Goal: Find specific page/section: Find specific page/section

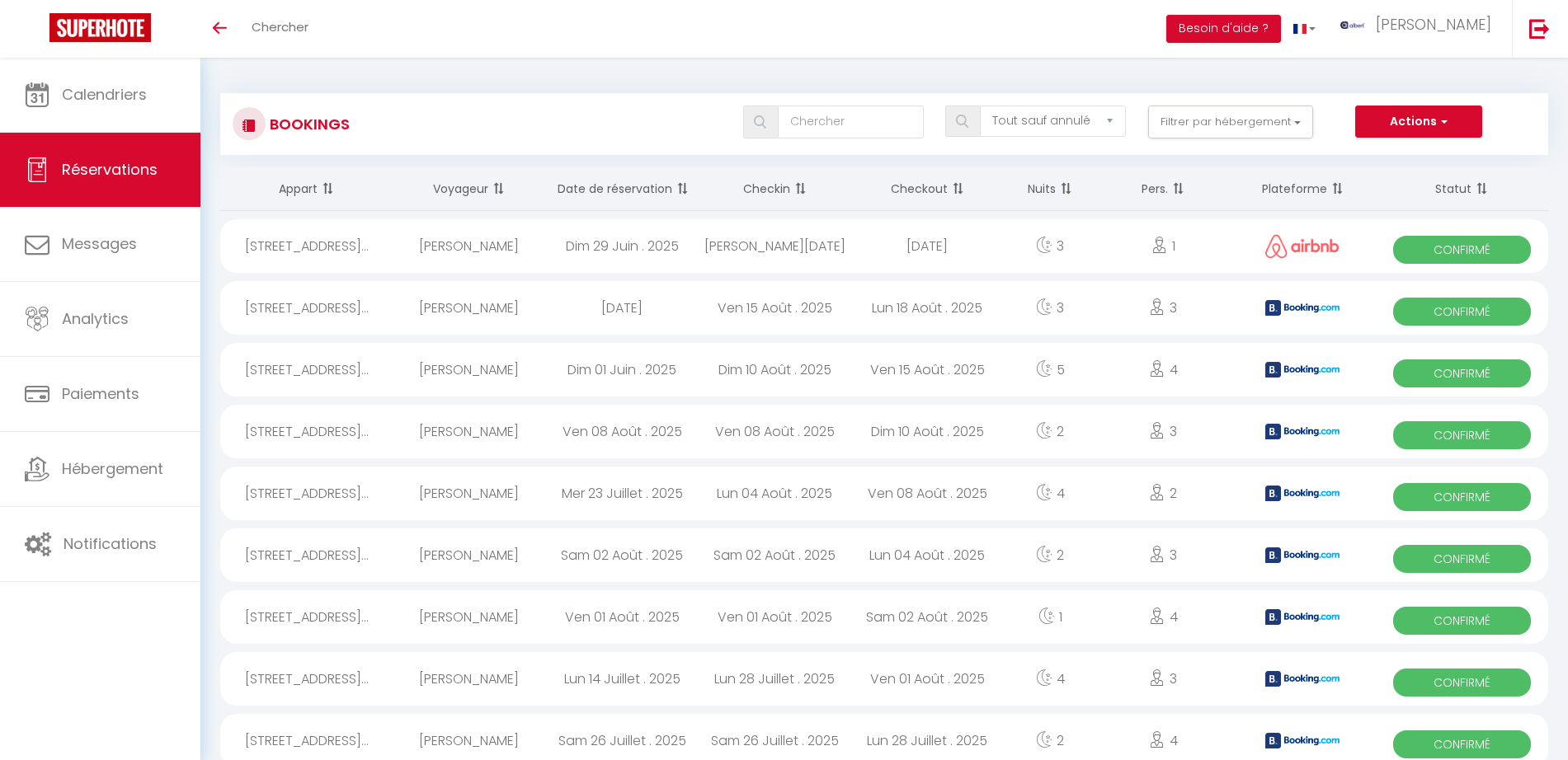
select select "not_cancelled"
click at [1299, 127] on button "Filtrer par hébergement" at bounding box center [1230, 122] width 165 height 33
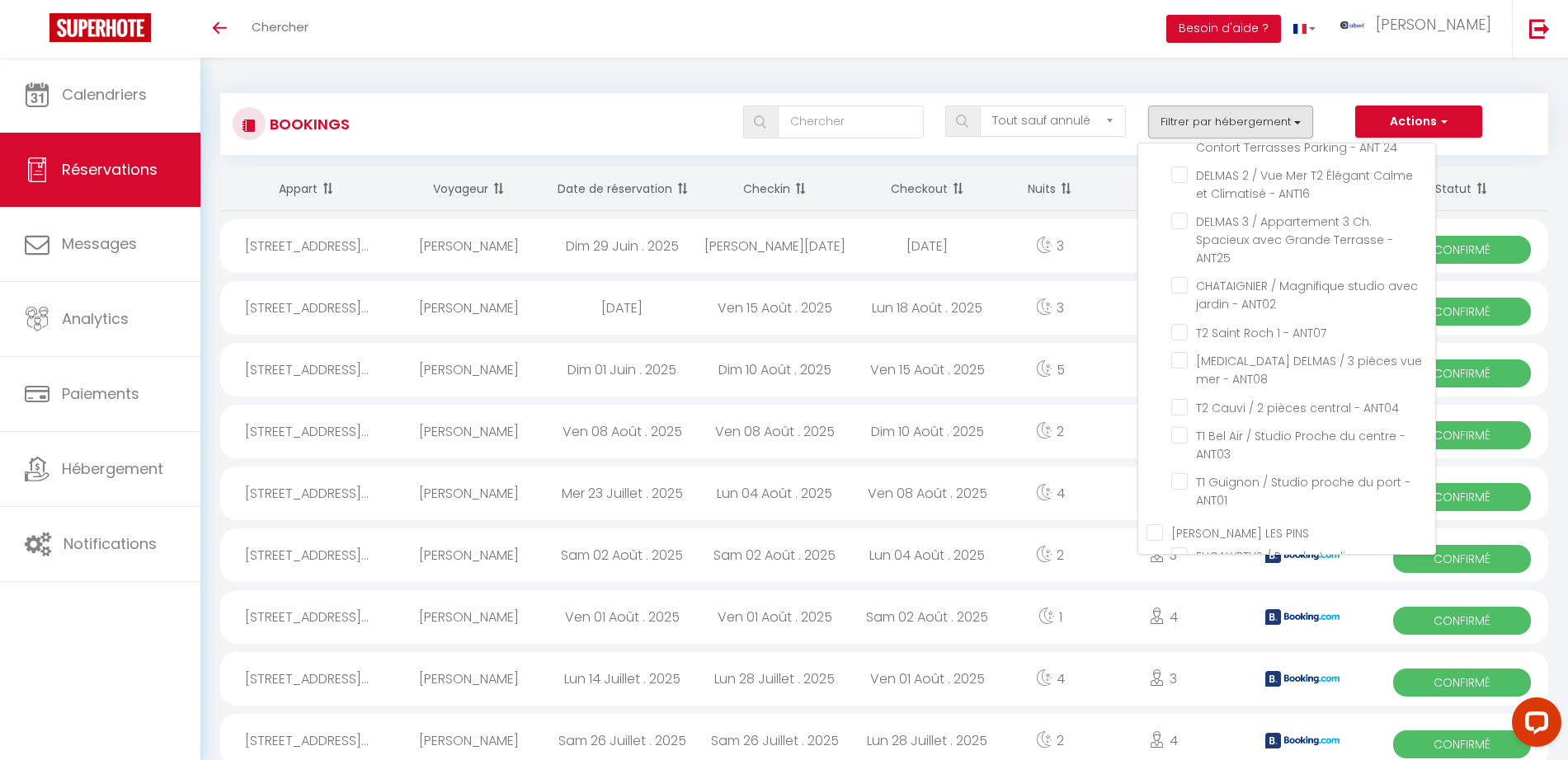
scroll to position [41610, 0]
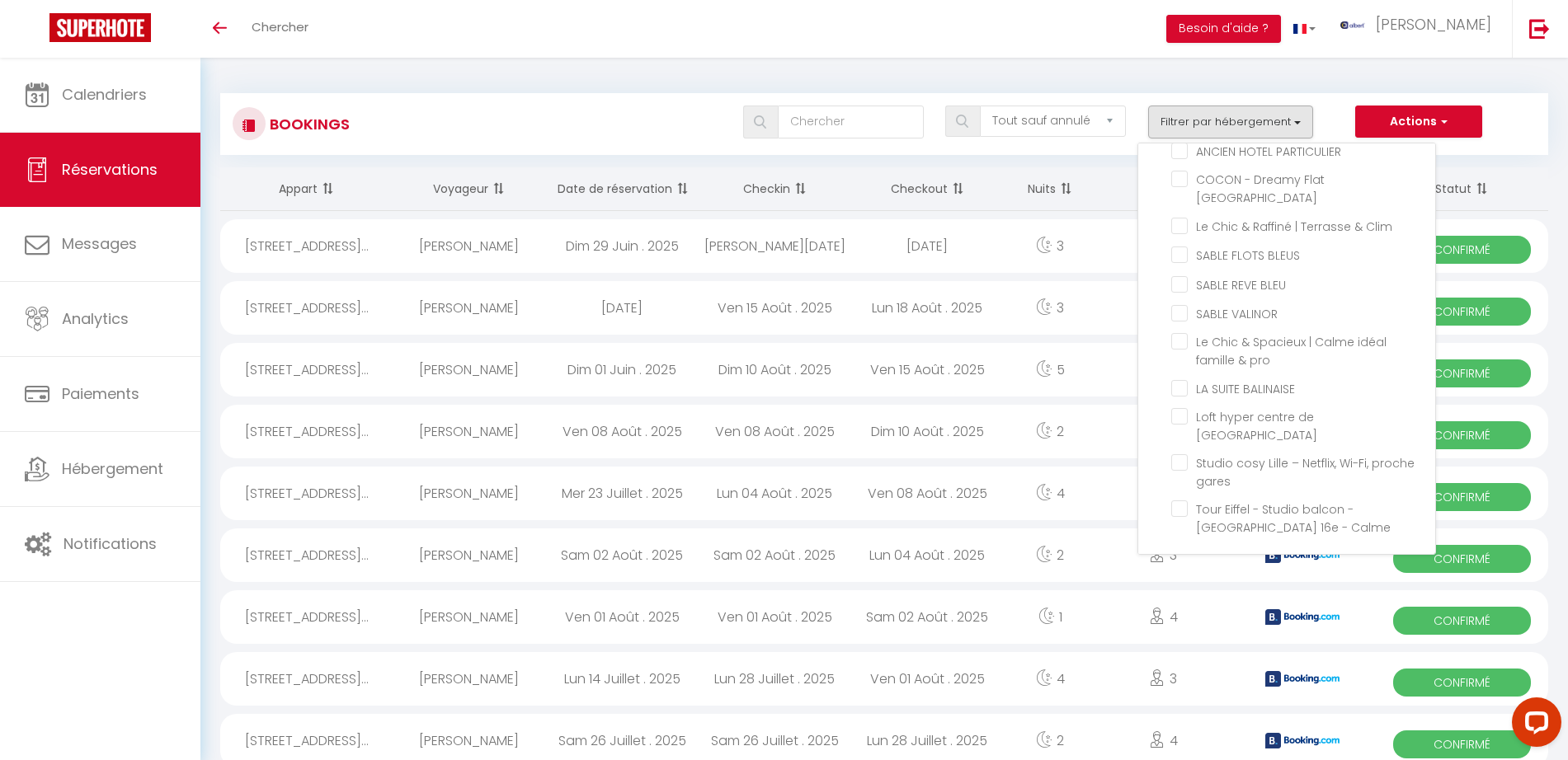
checkbox input "false"
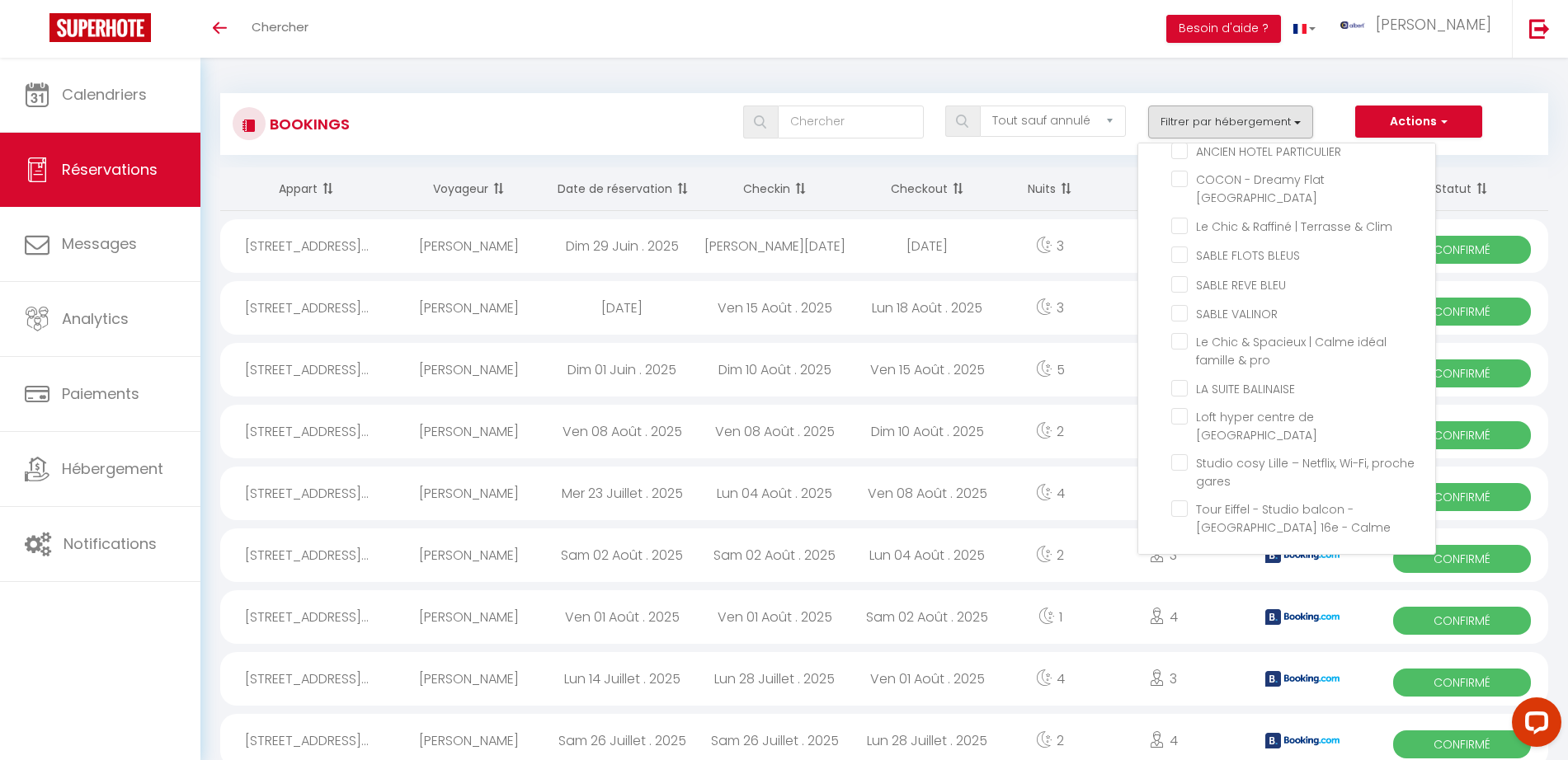
checkbox input "false"
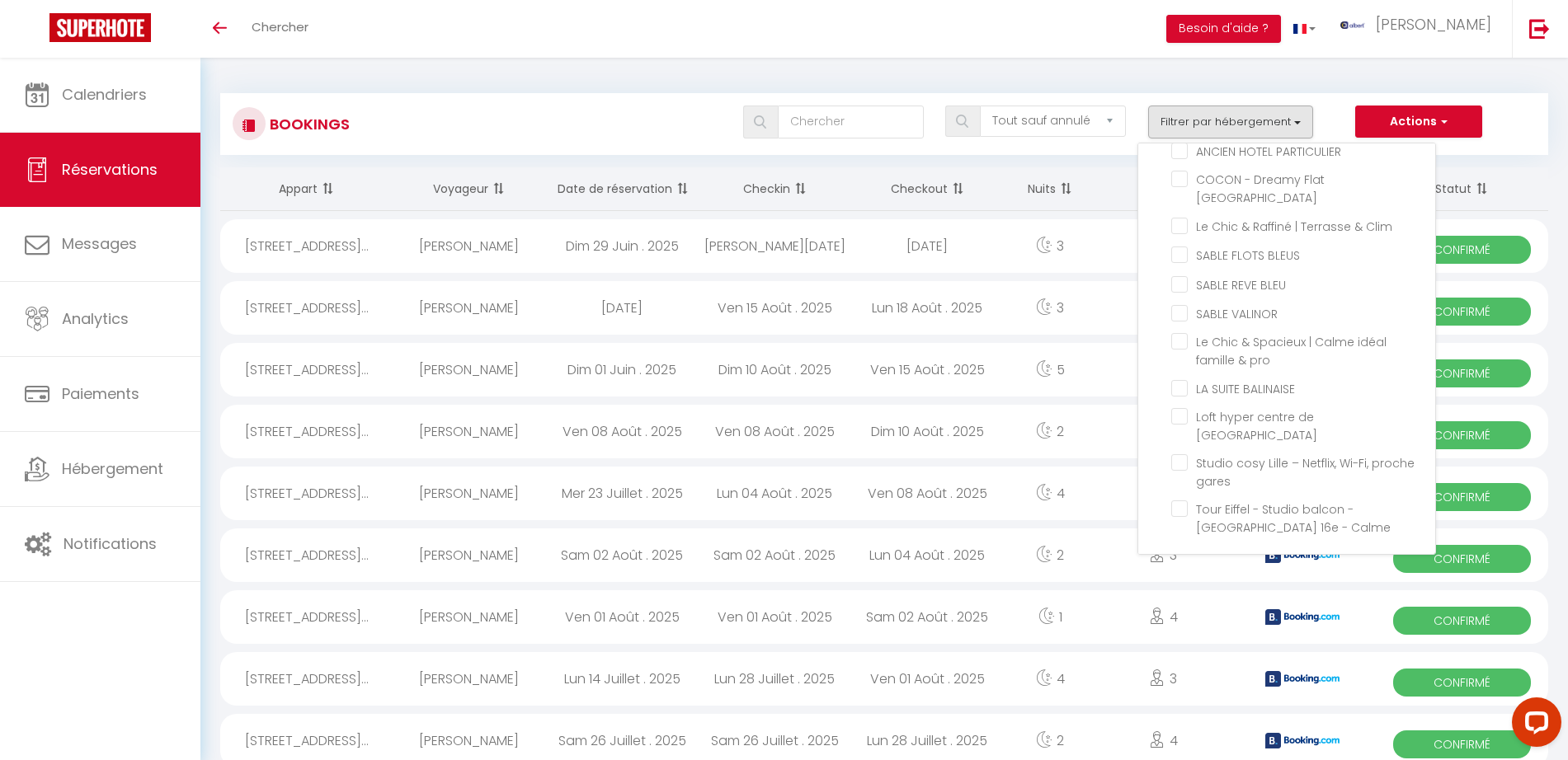
checkbox input "false"
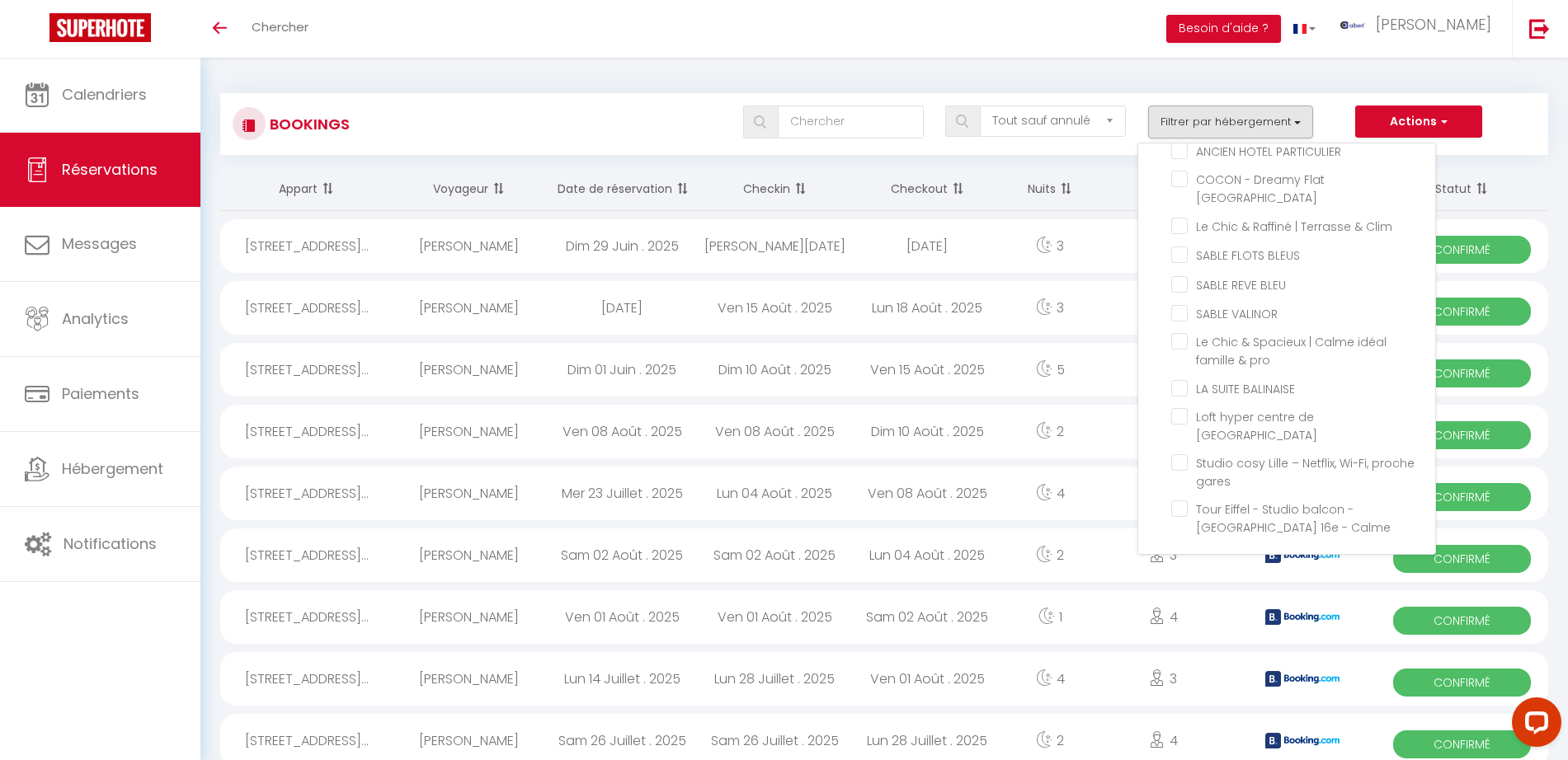
checkbox input "false"
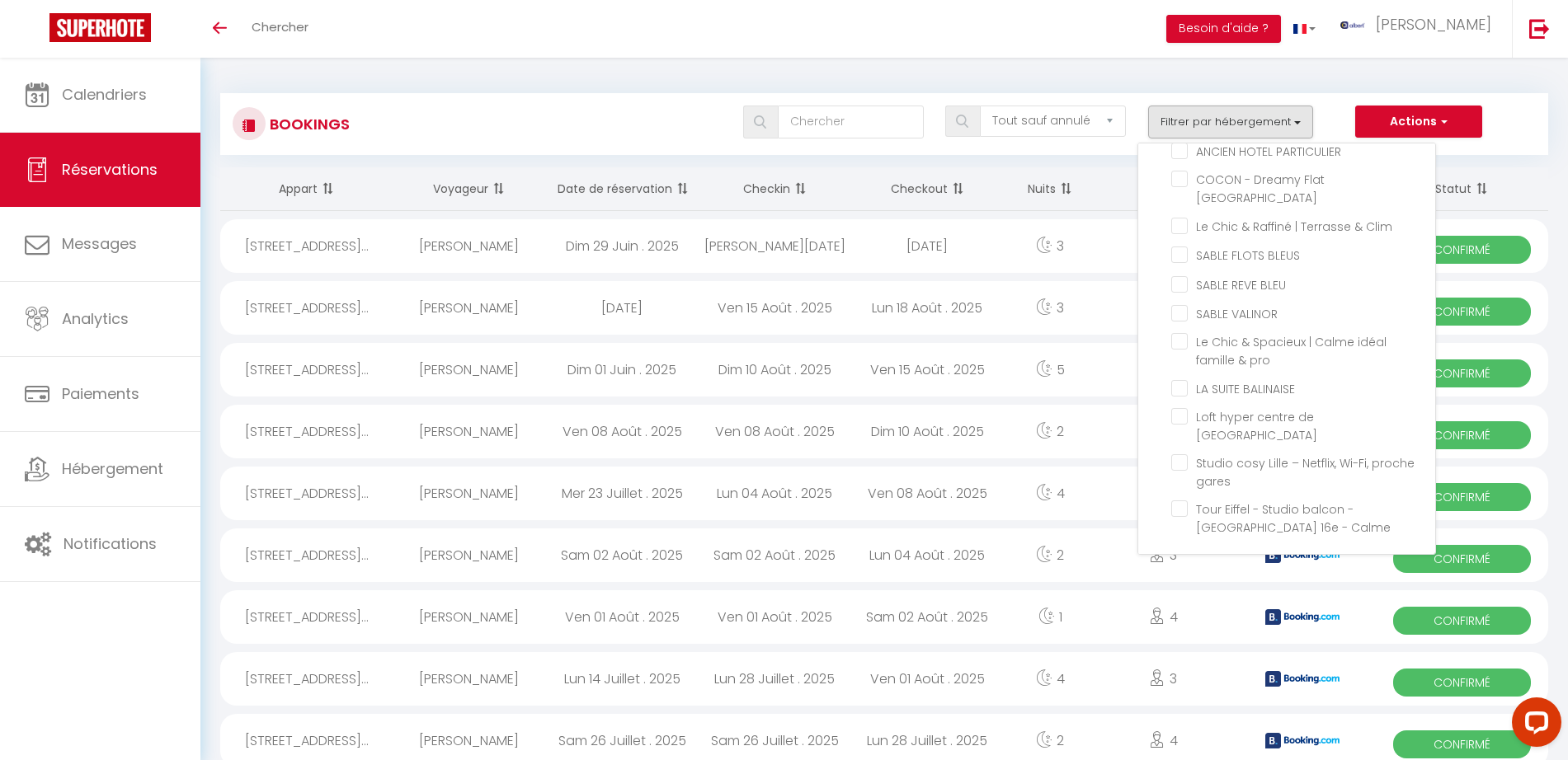
checkbox input "false"
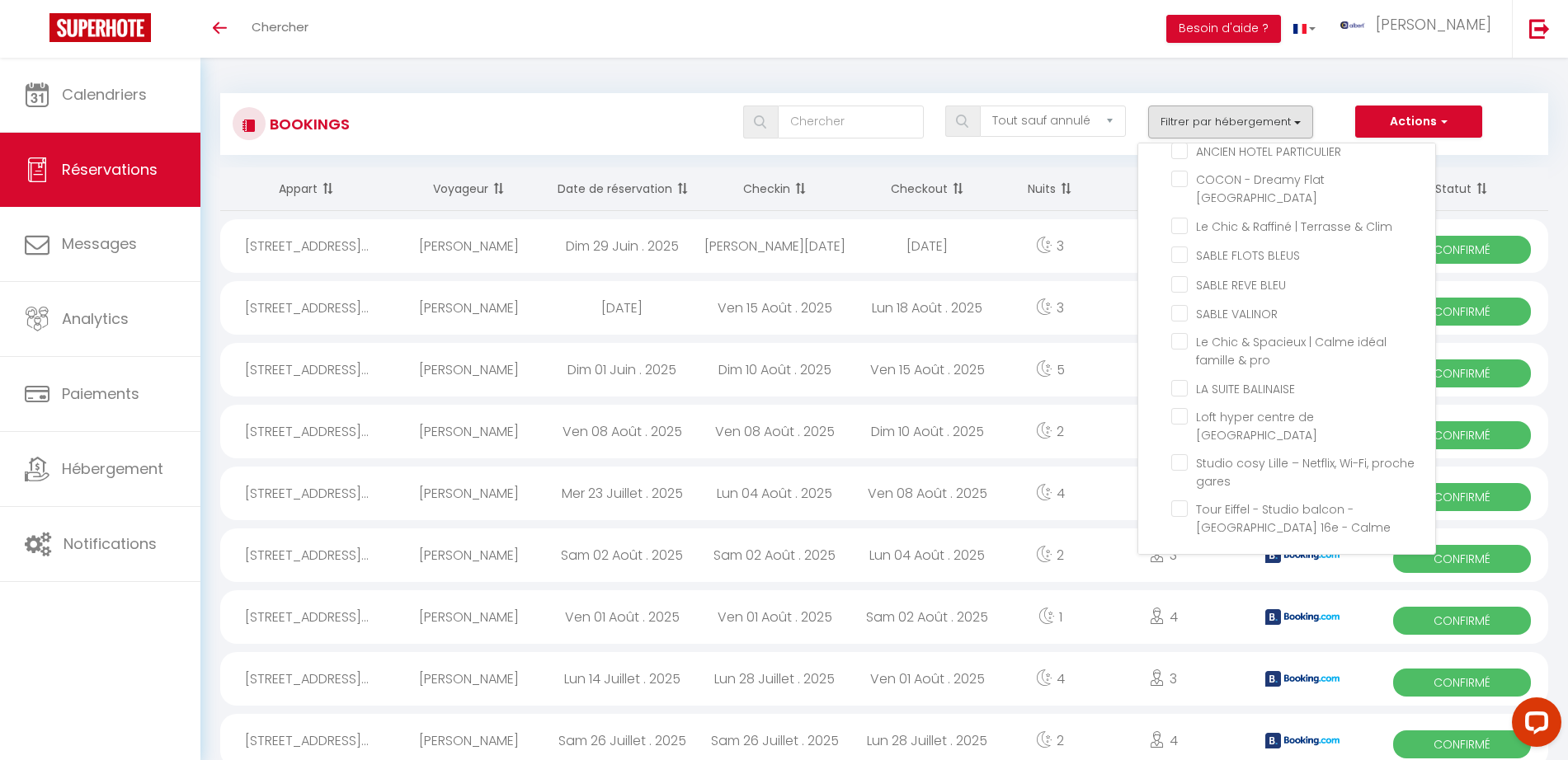
checkbox input "false"
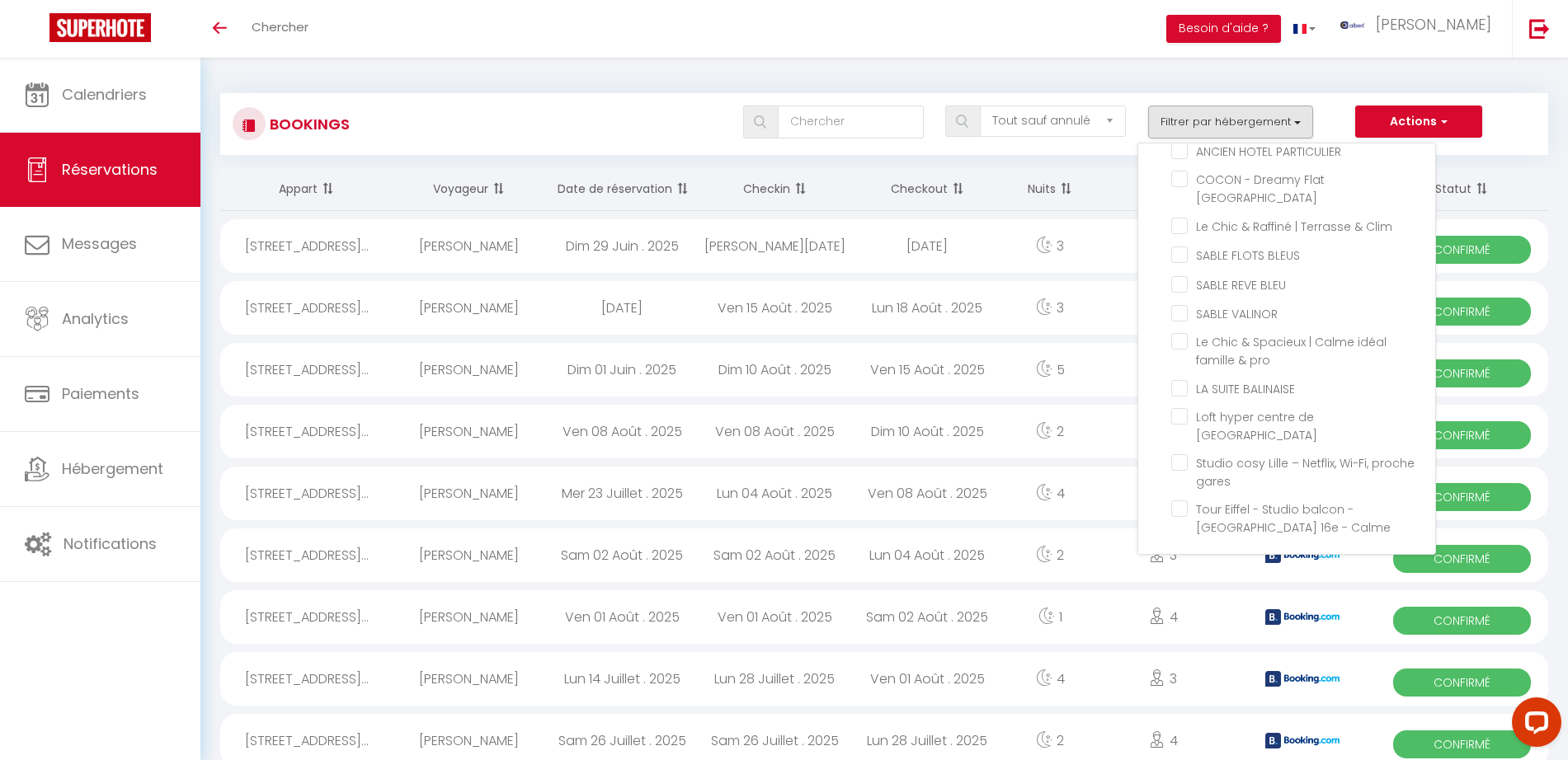
checkbox input "false"
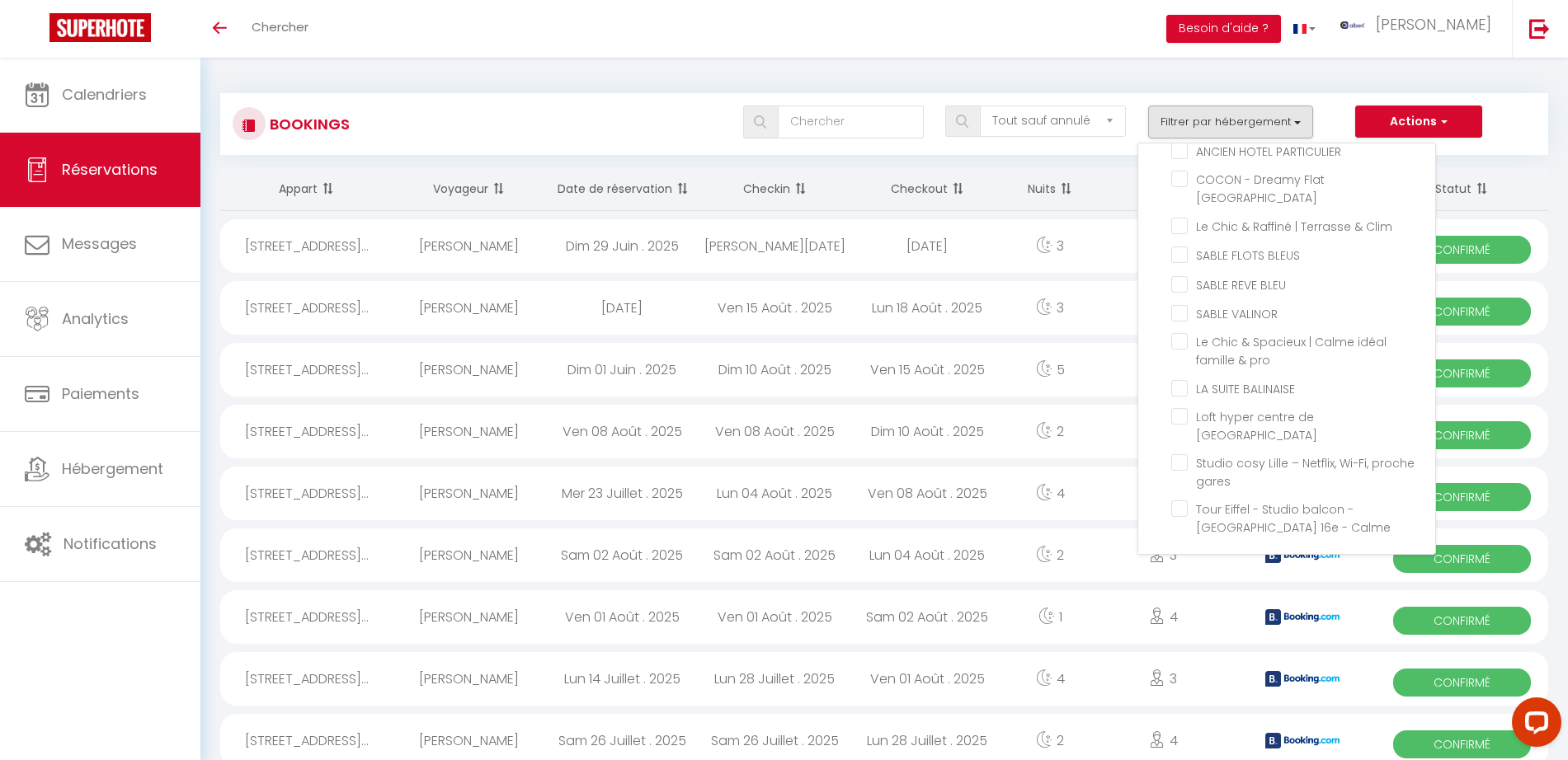
checkbox input "false"
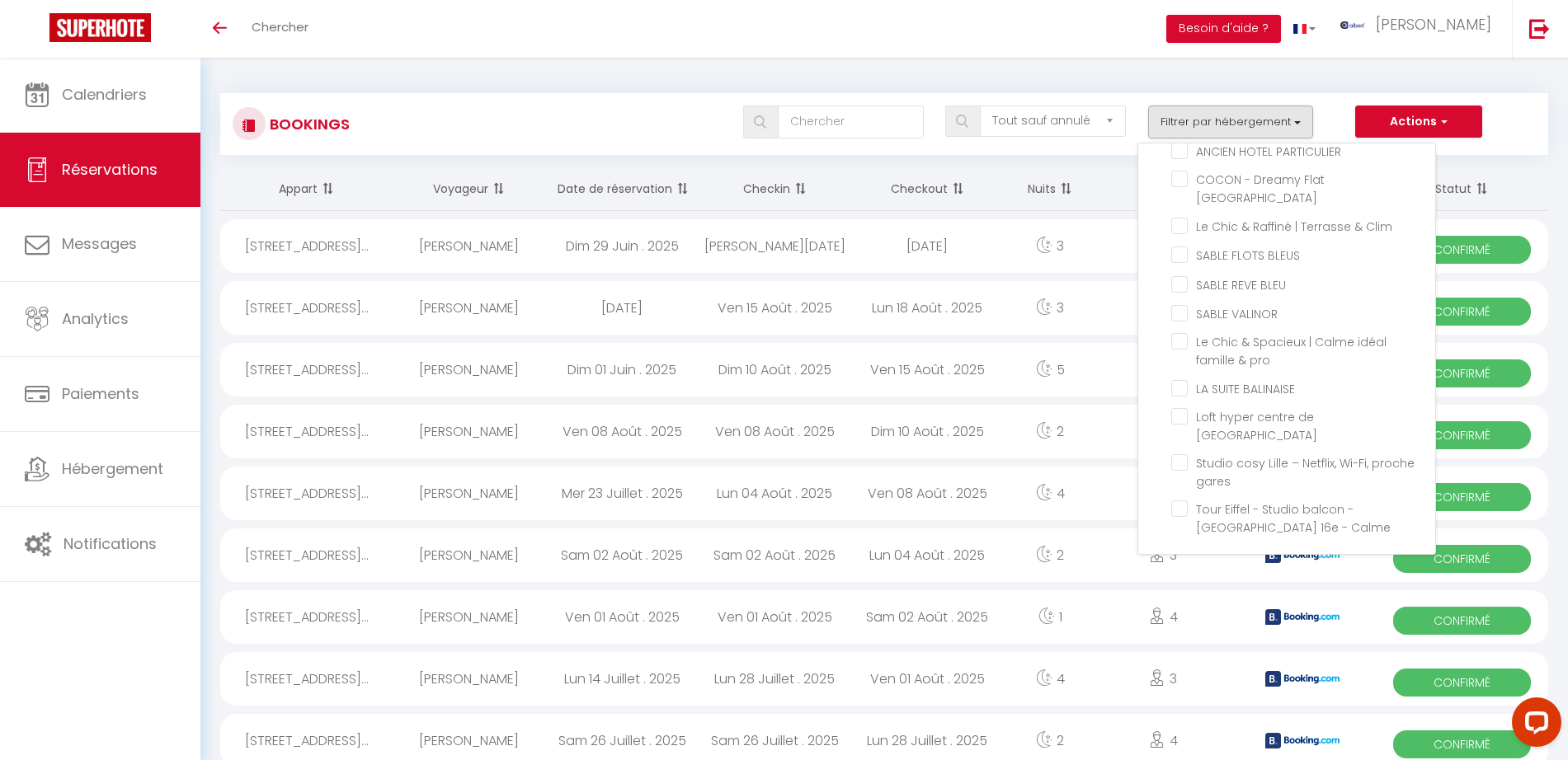
checkbox input "false"
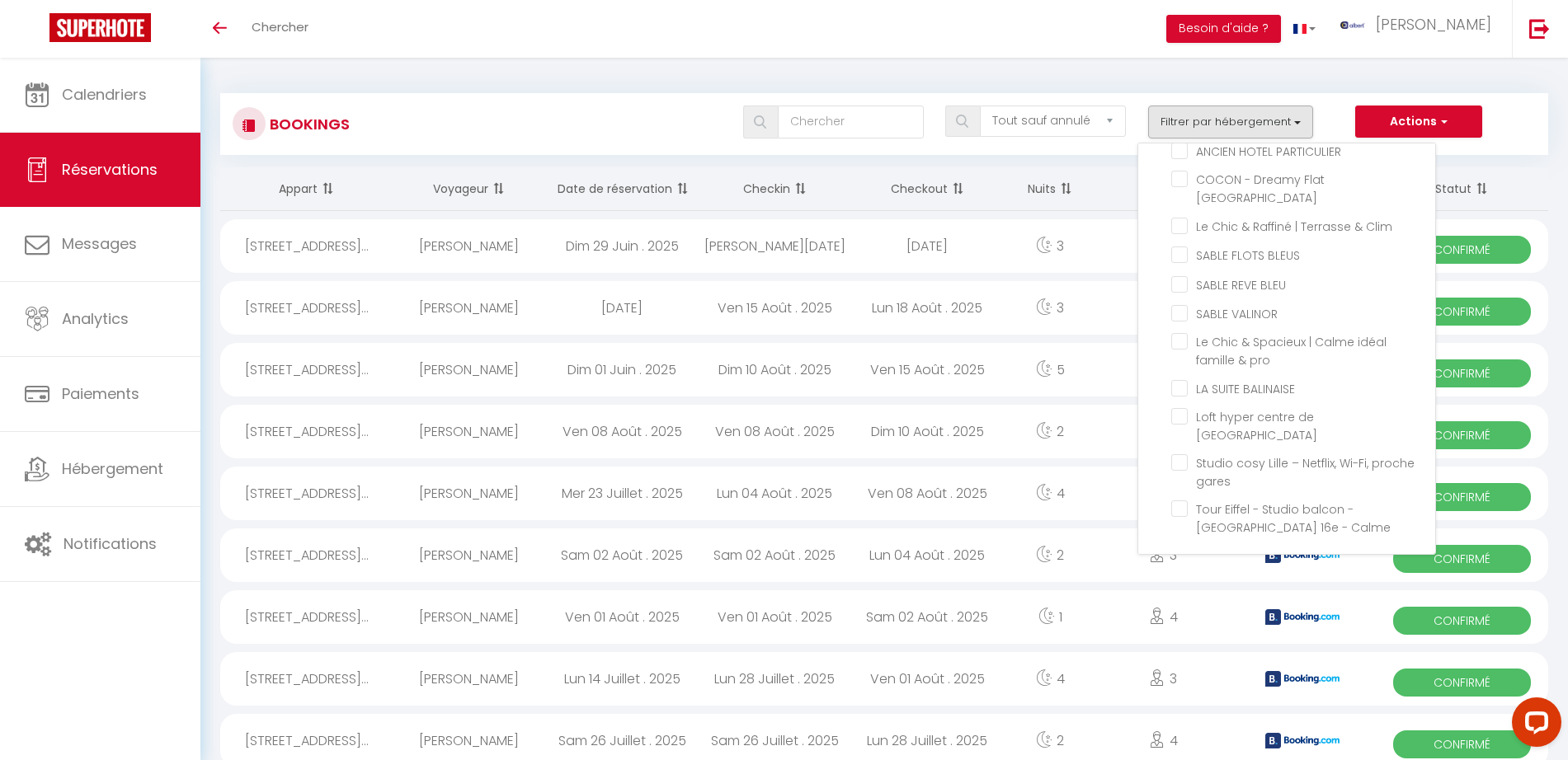
checkbox input "false"
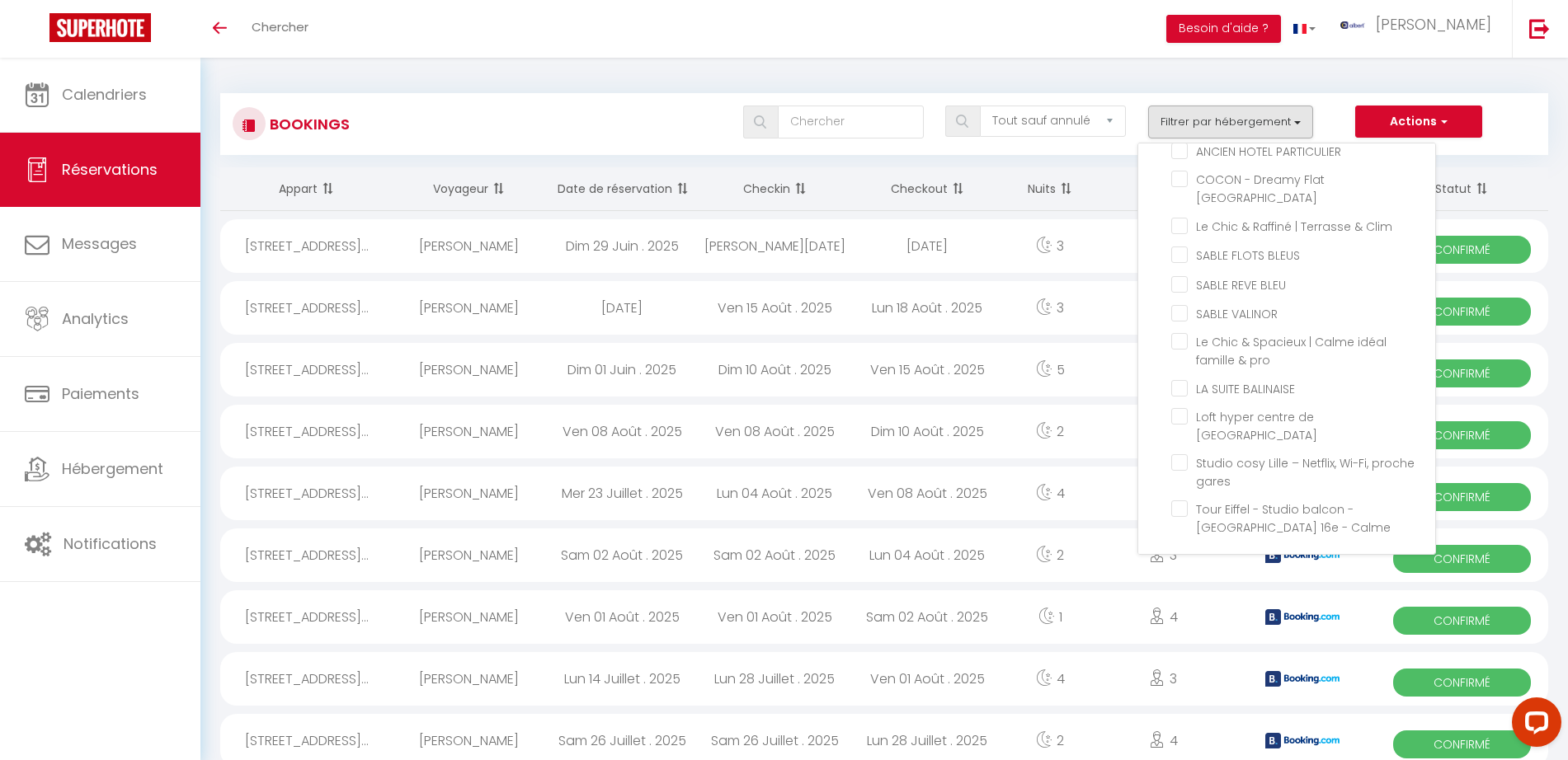
checkbox input "false"
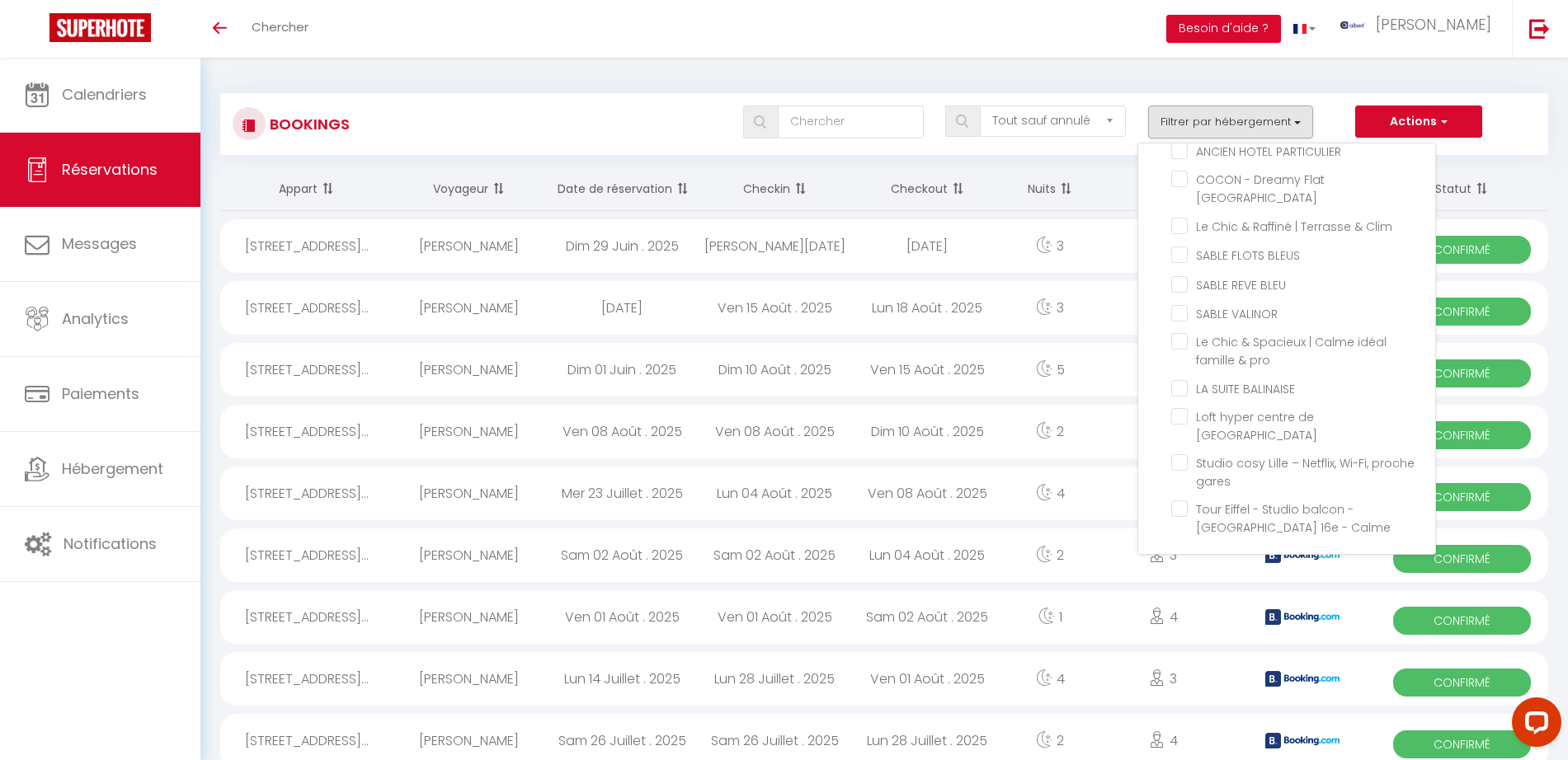
checkbox input "false"
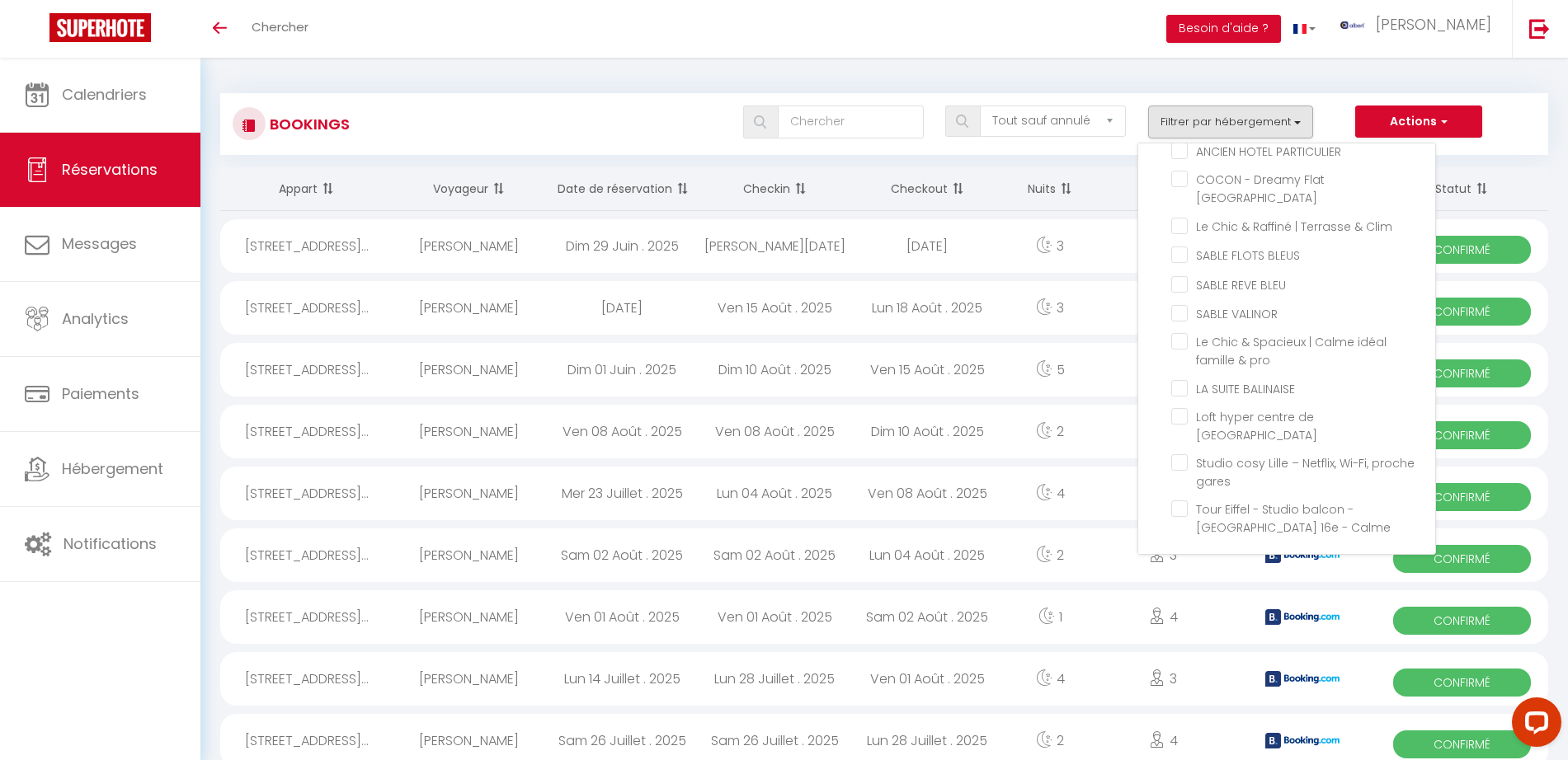
checkbox input "false"
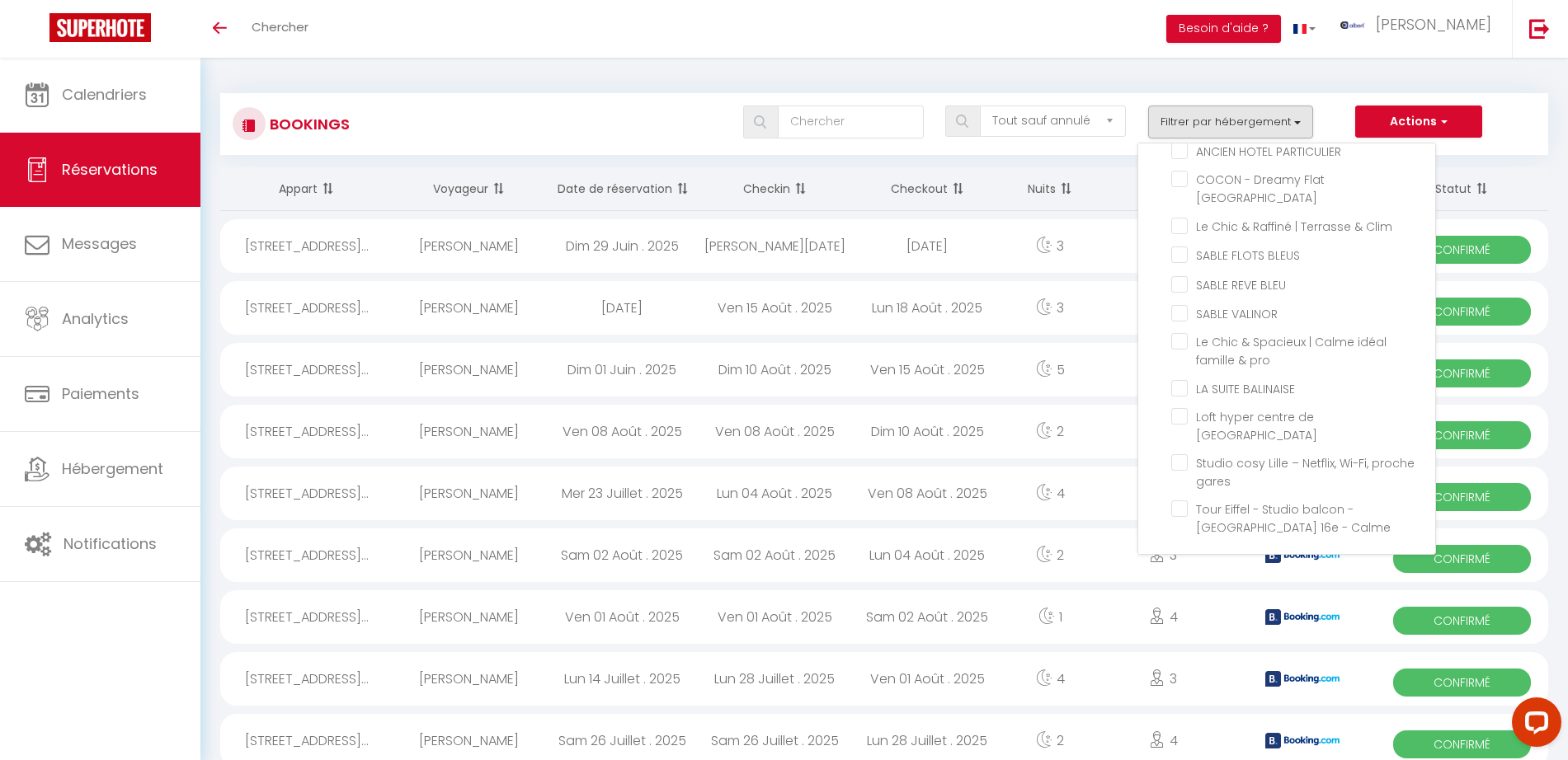
checkbox input "false"
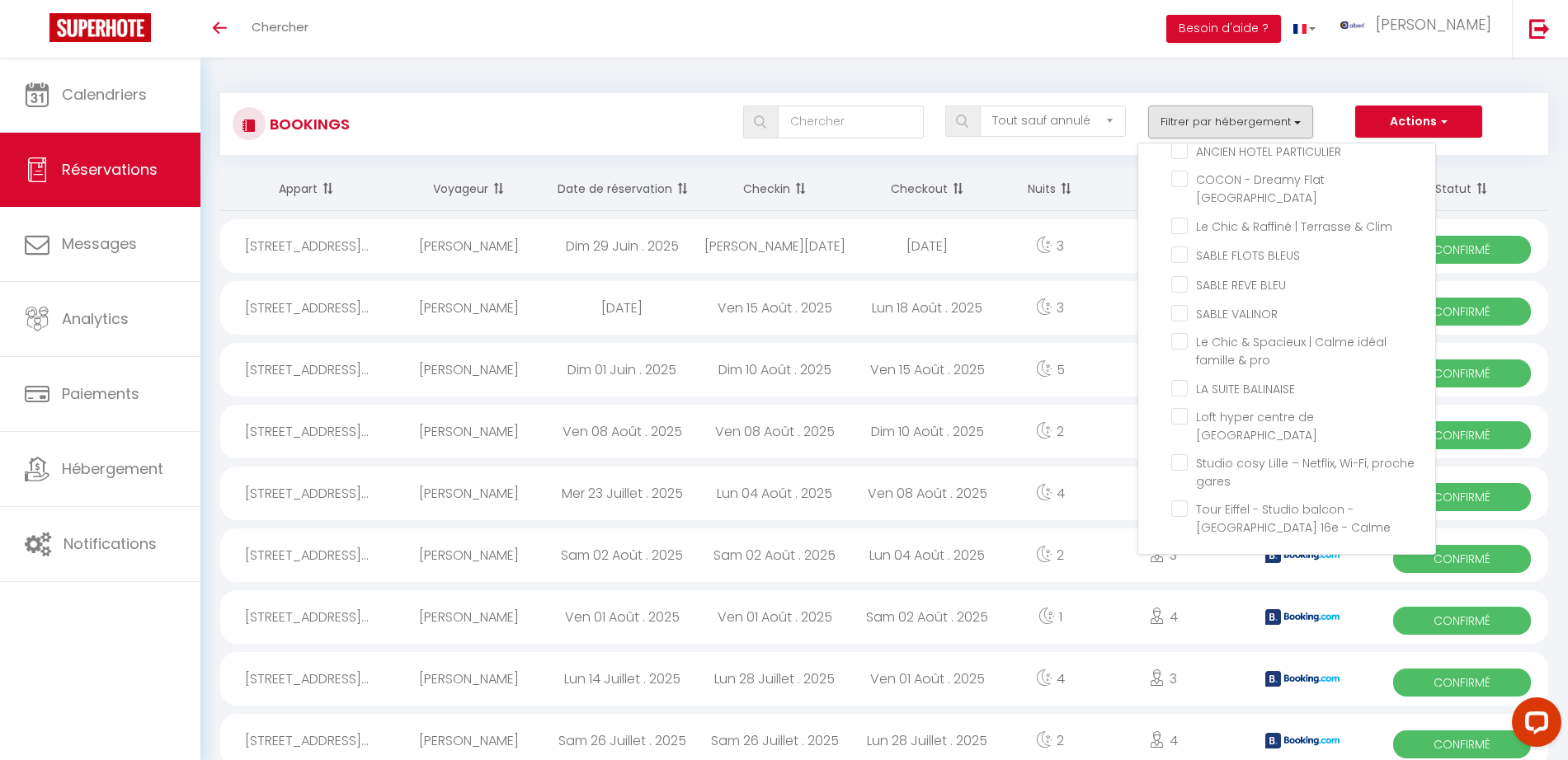
checkbox input "false"
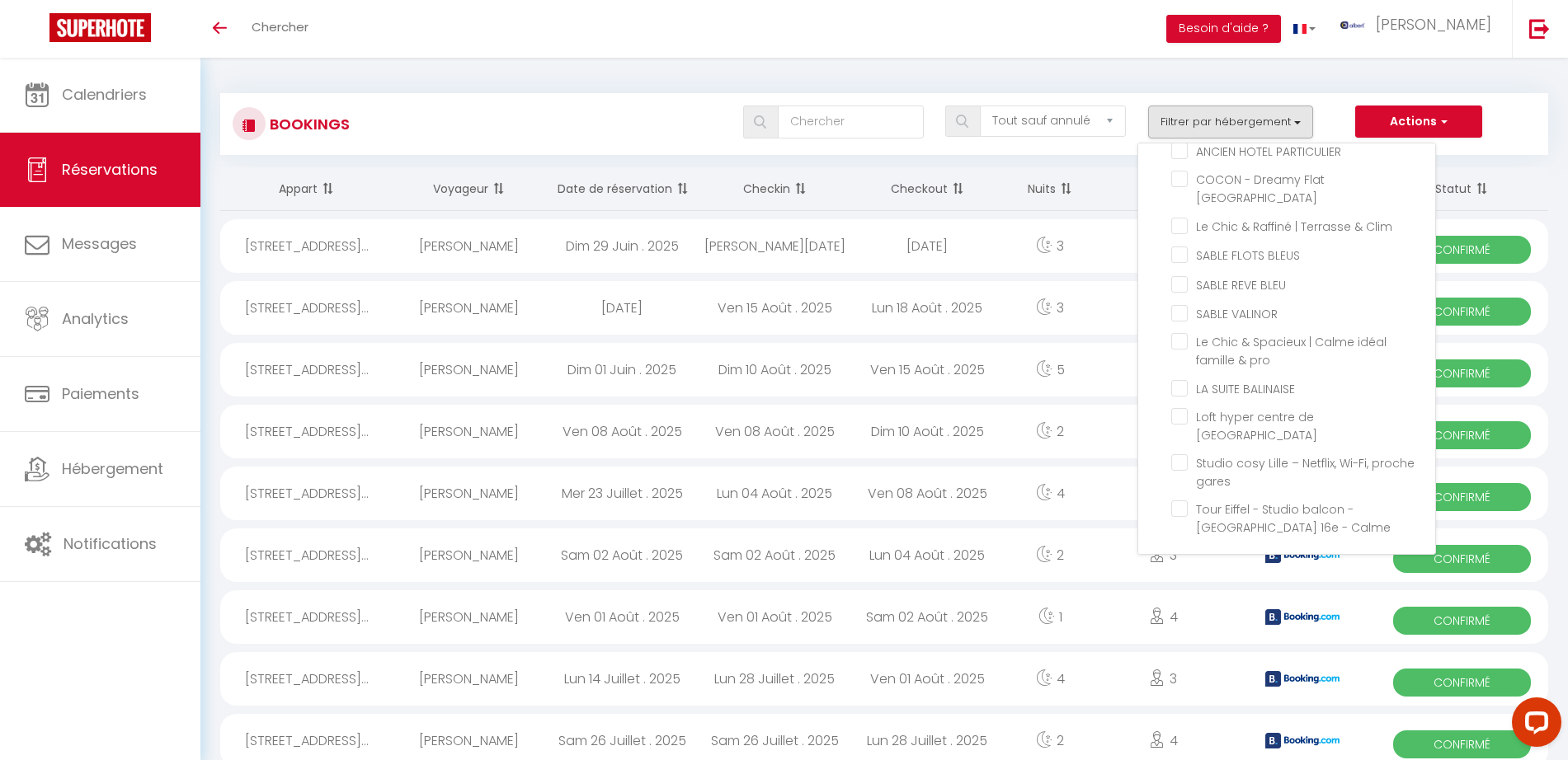
checkbox input "false"
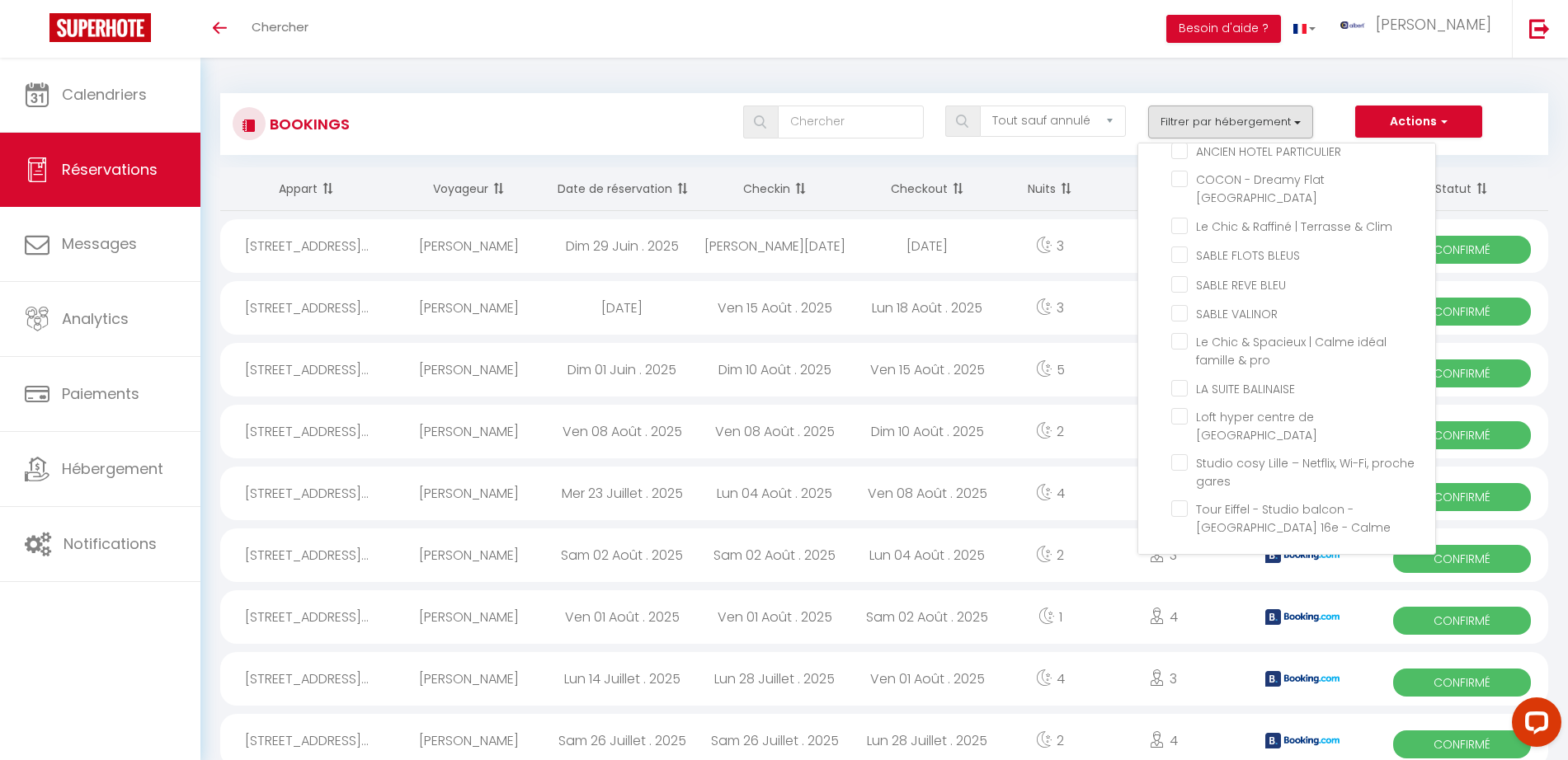
checkbox input "false"
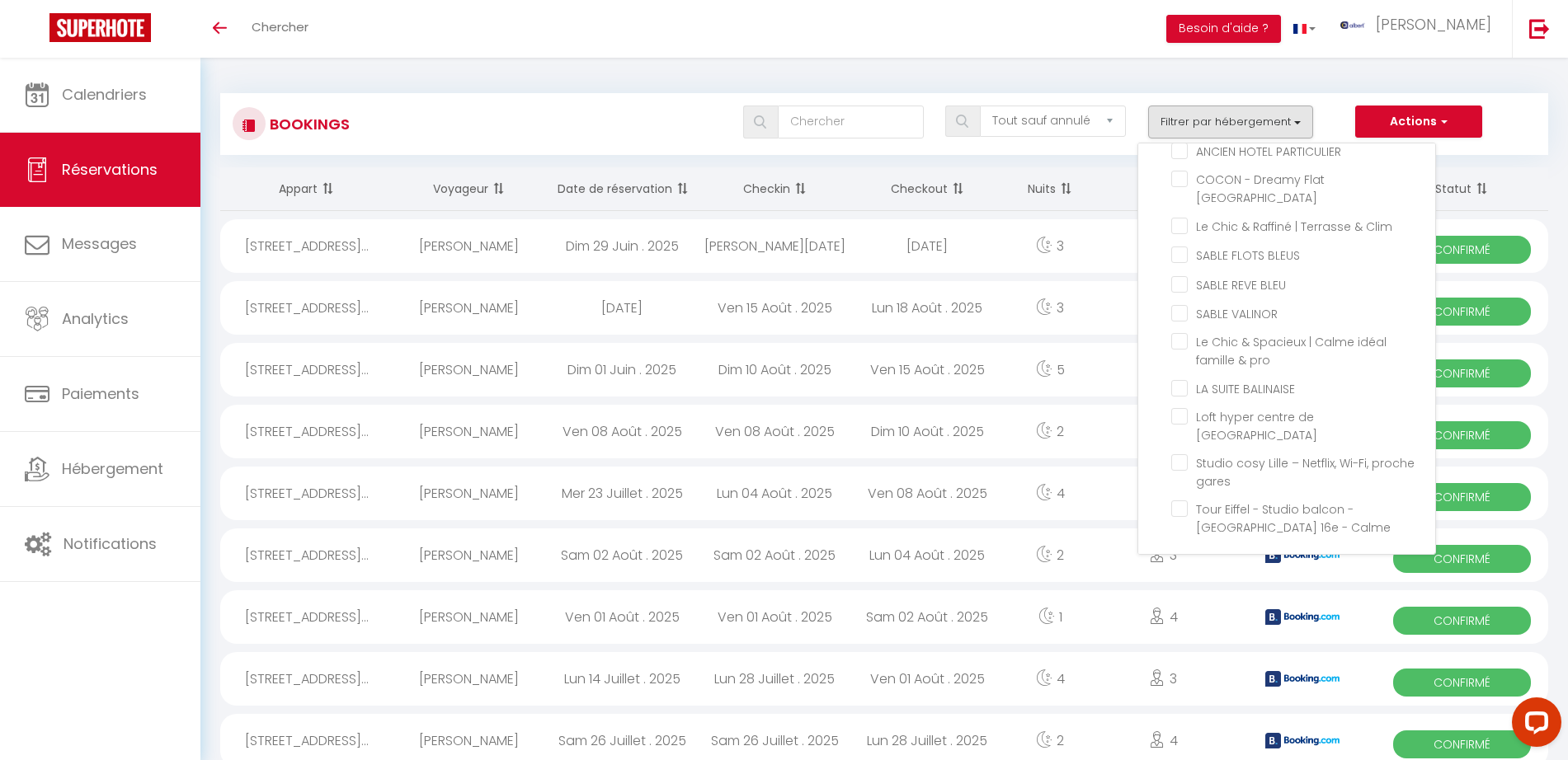
checkbox input "false"
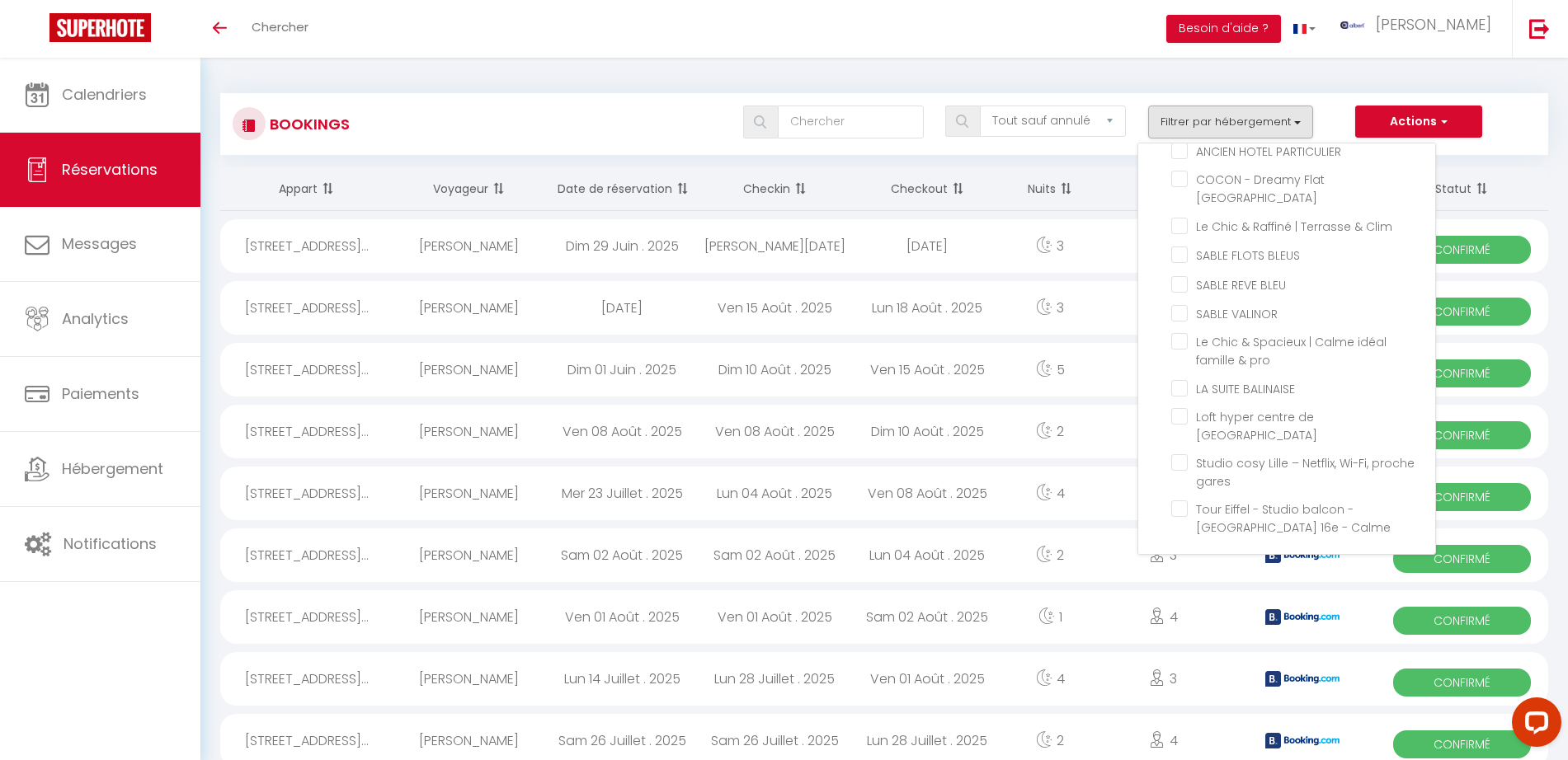
checkbox input "false"
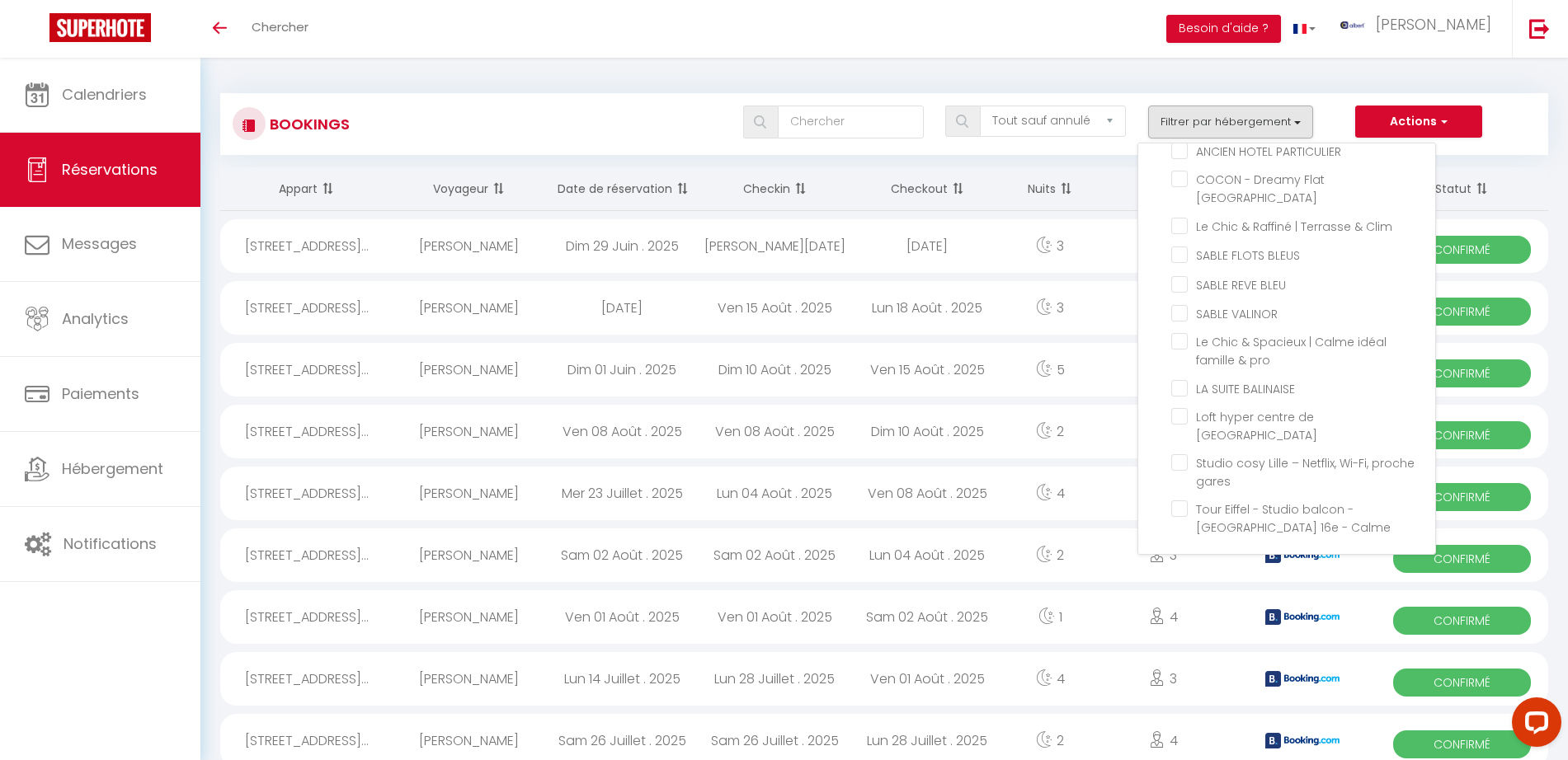
checkbox input "false"
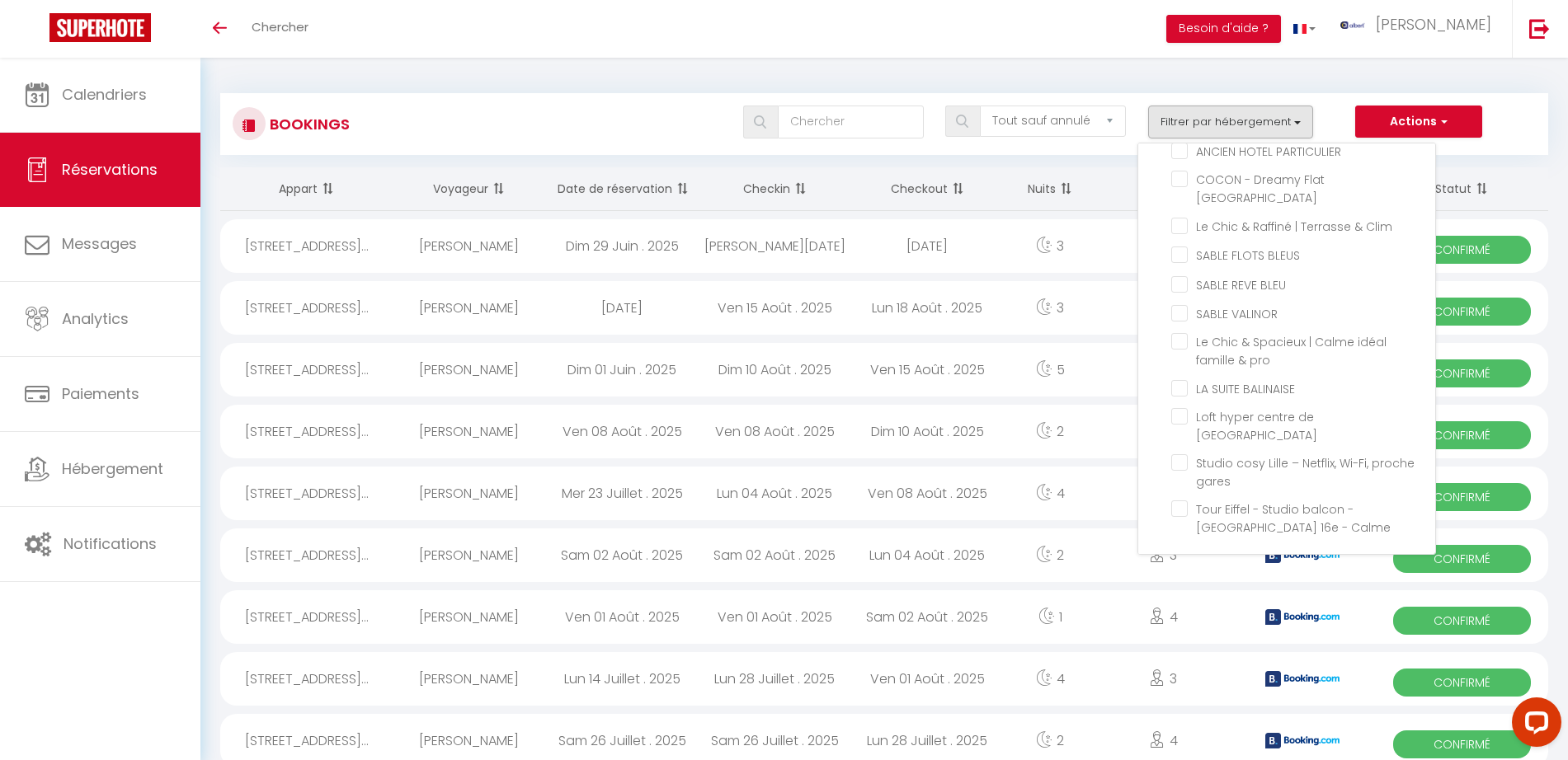
checkbox input "false"
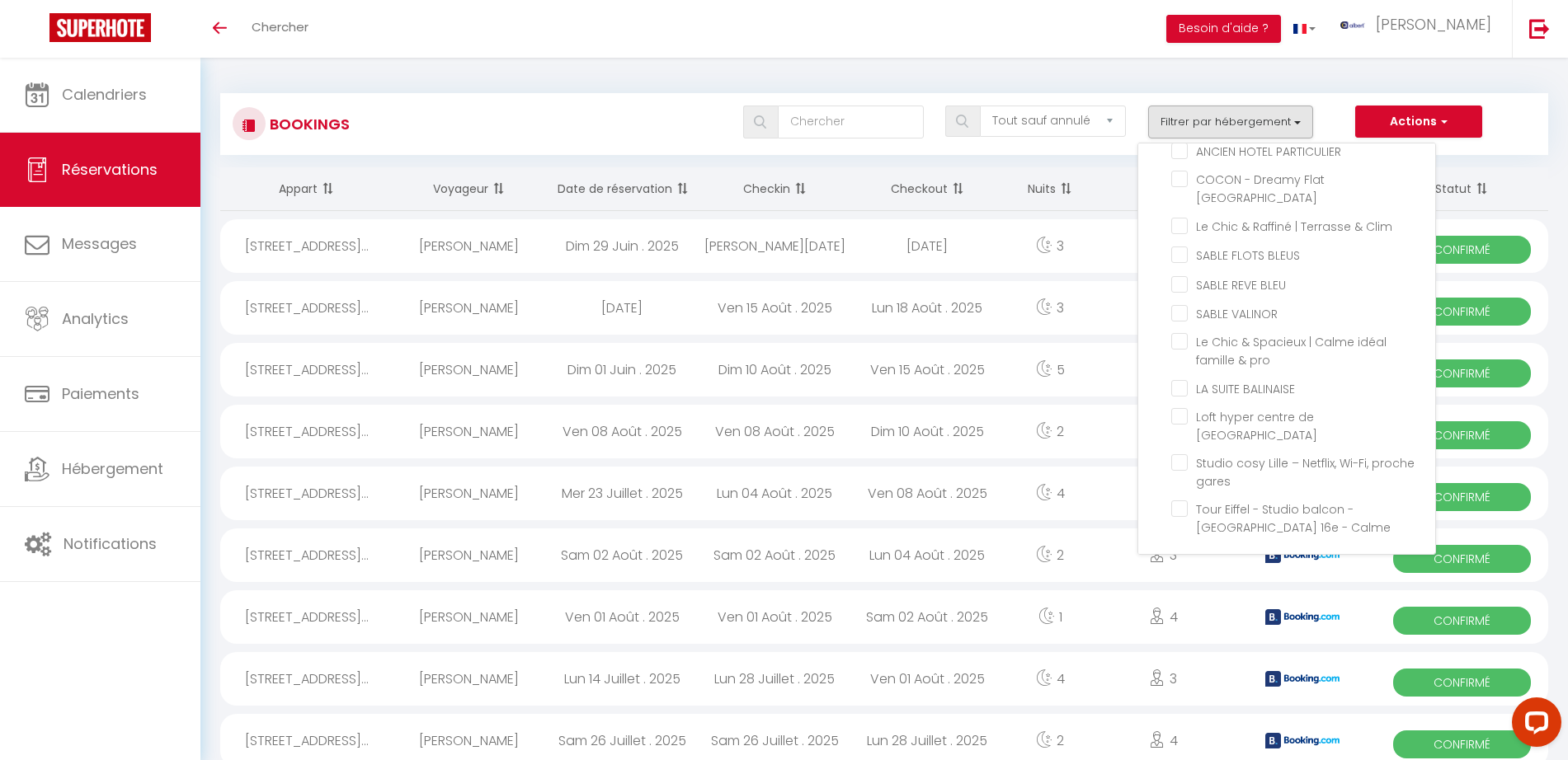
checkbox input "false"
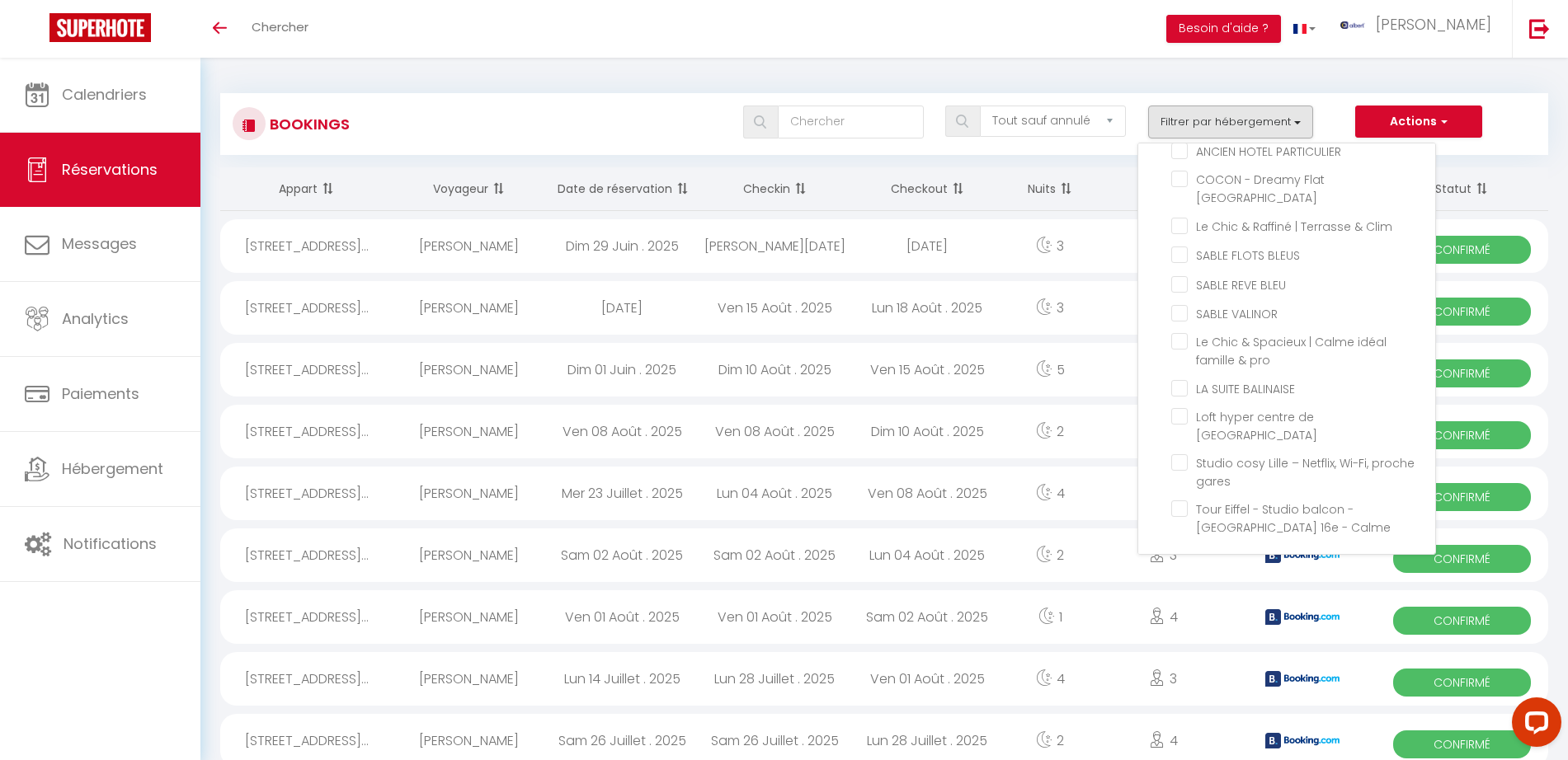
checkbox input "false"
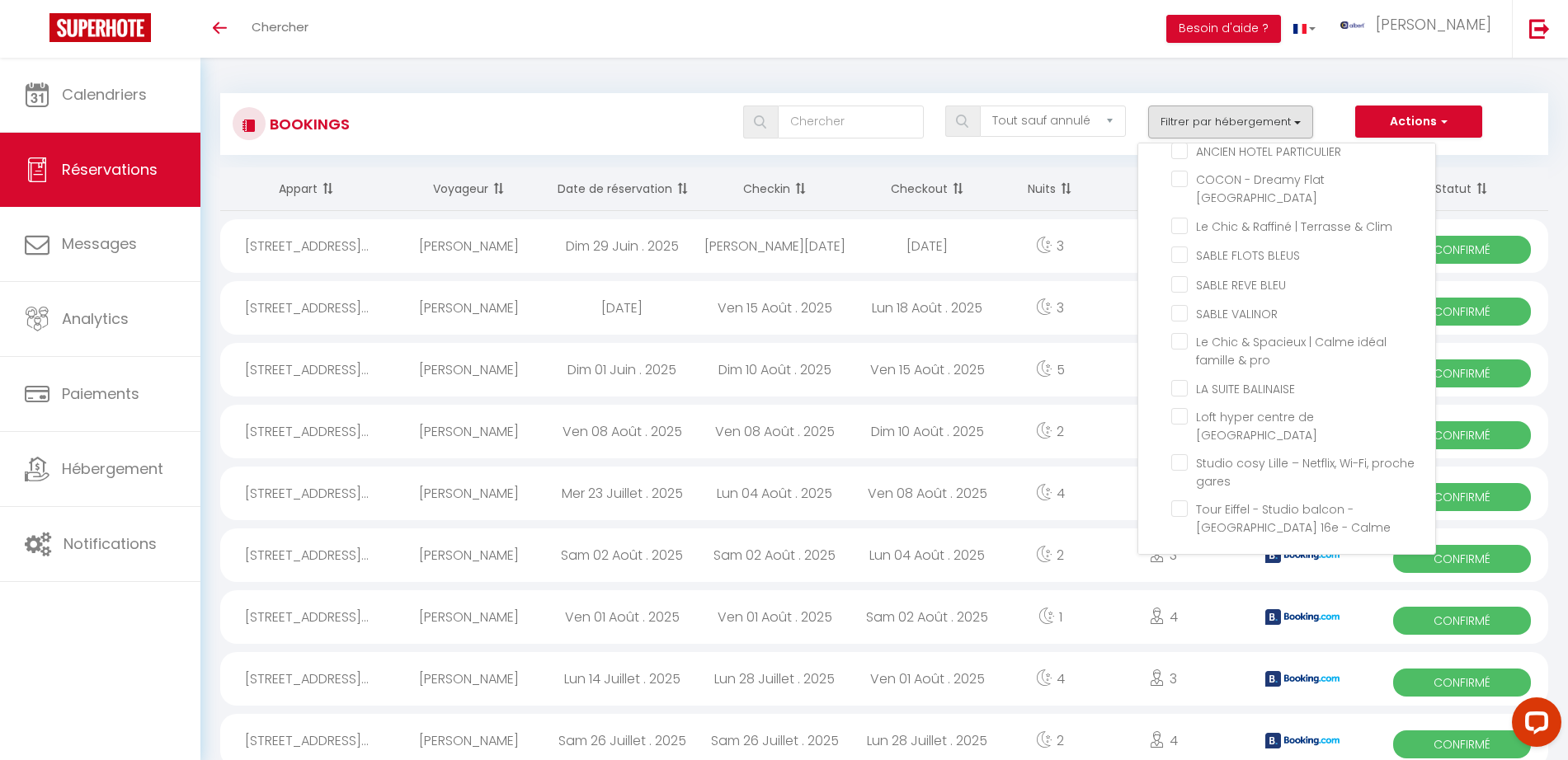
checkbox input "false"
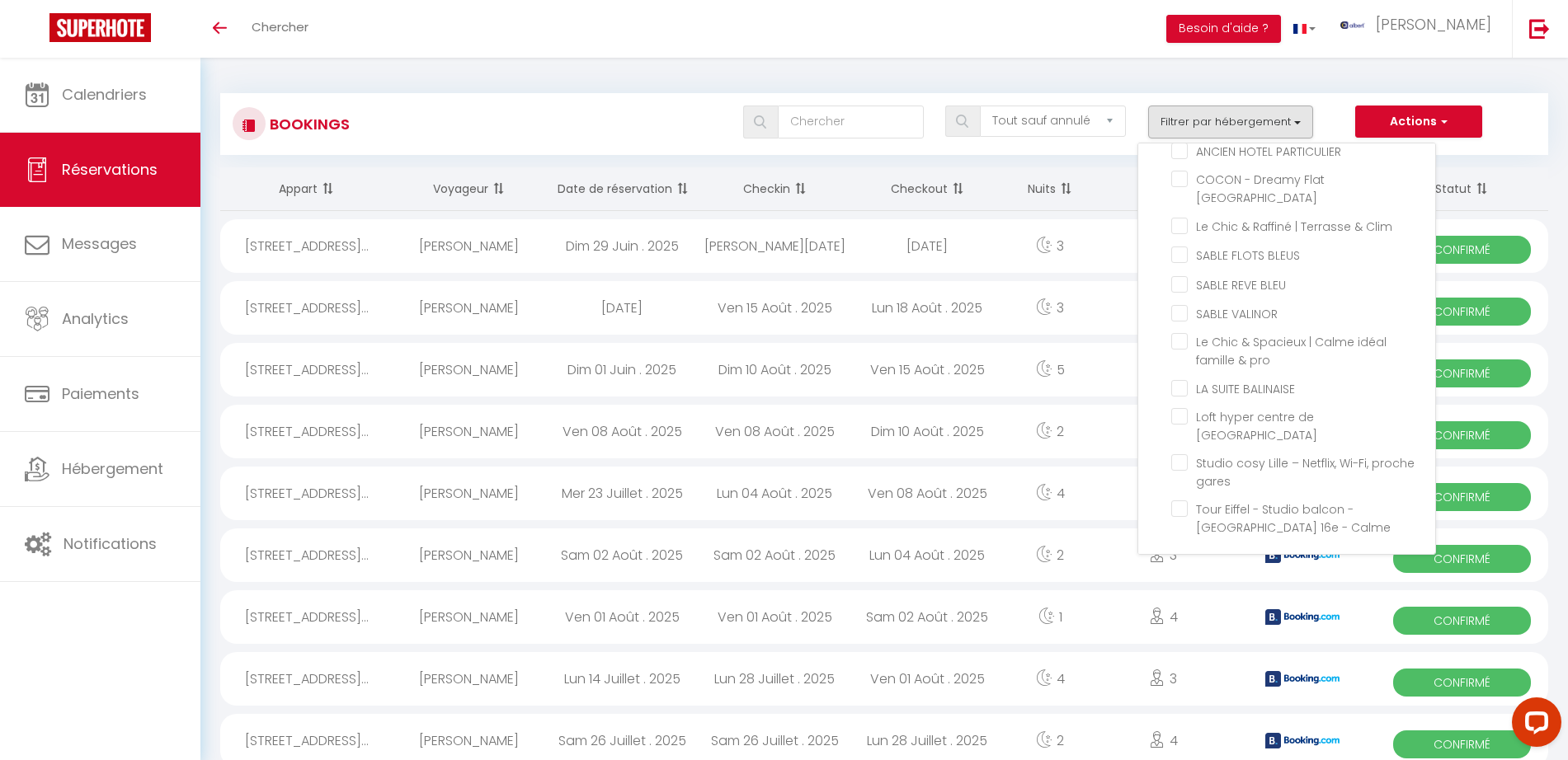
checkbox input "false"
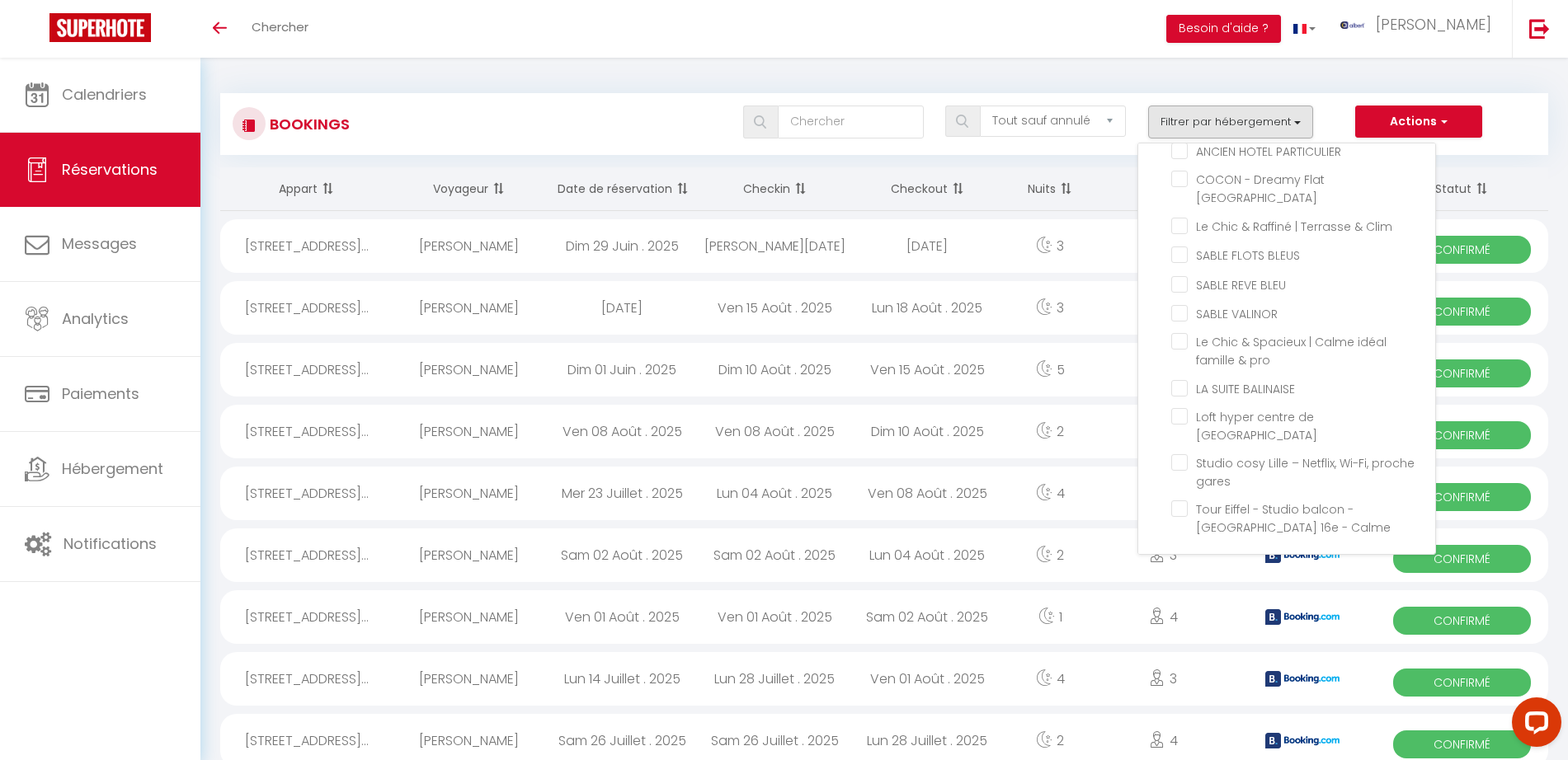
checkbox input "false"
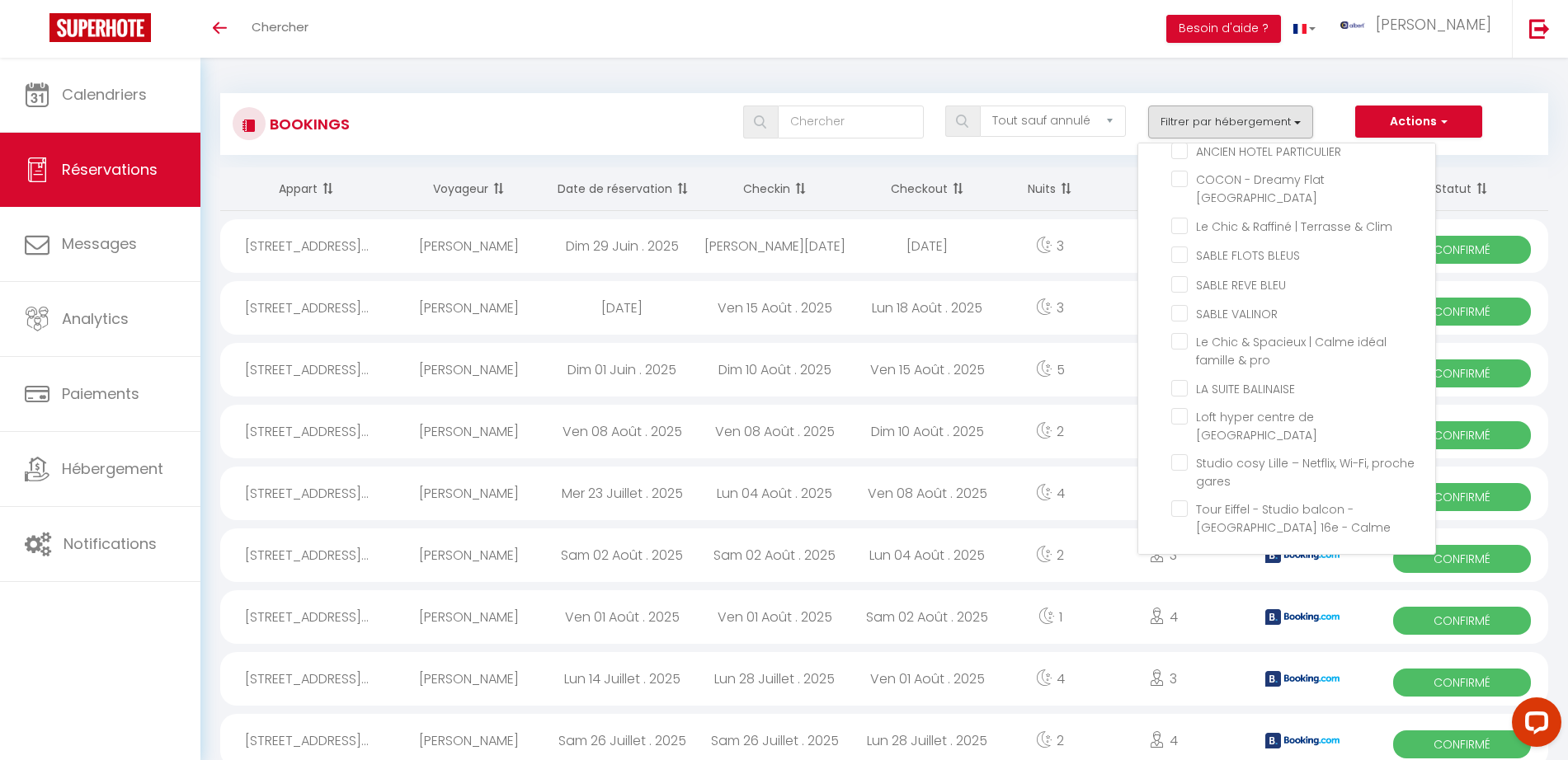
checkbox input "false"
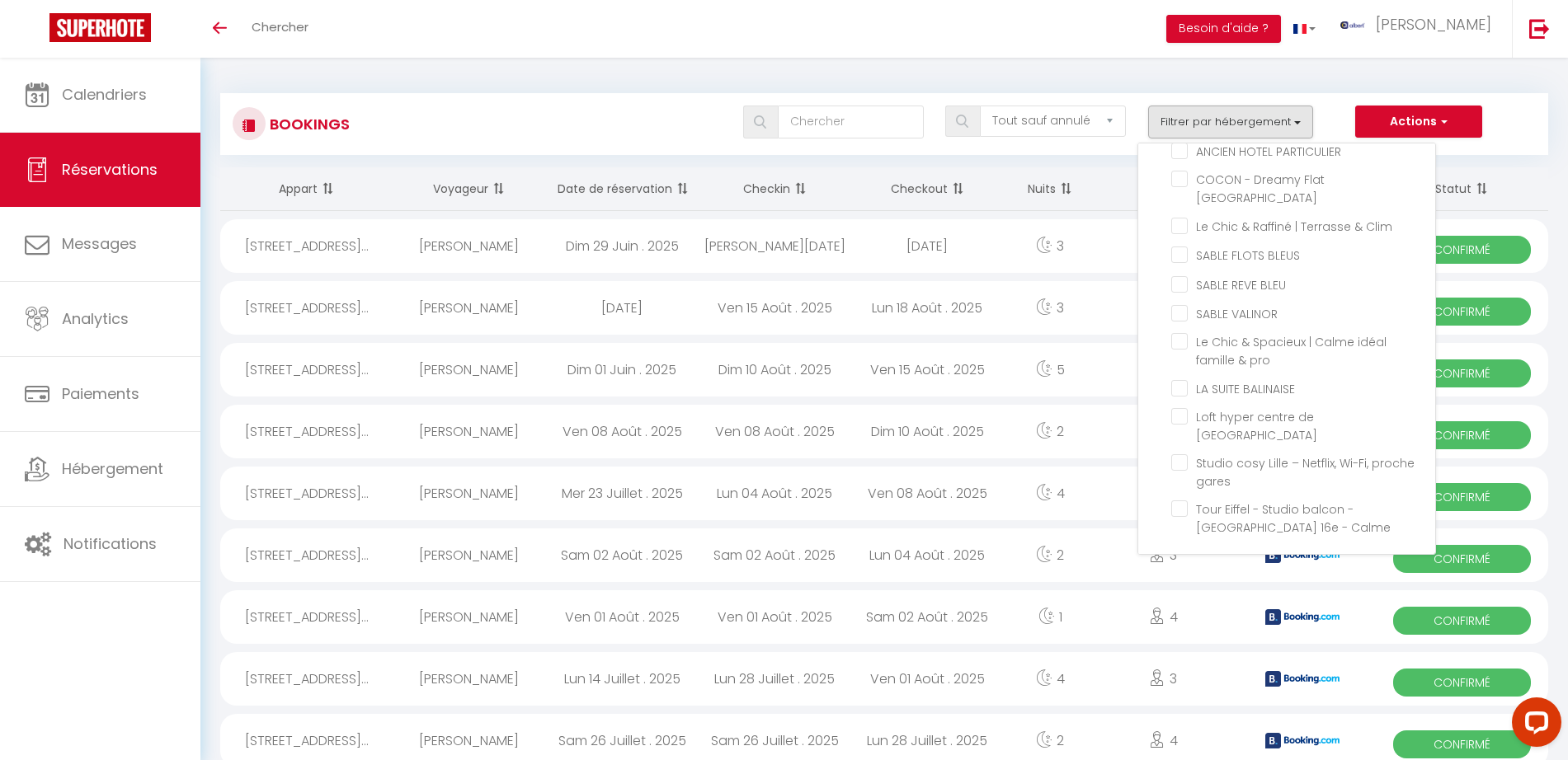
checkbox input "false"
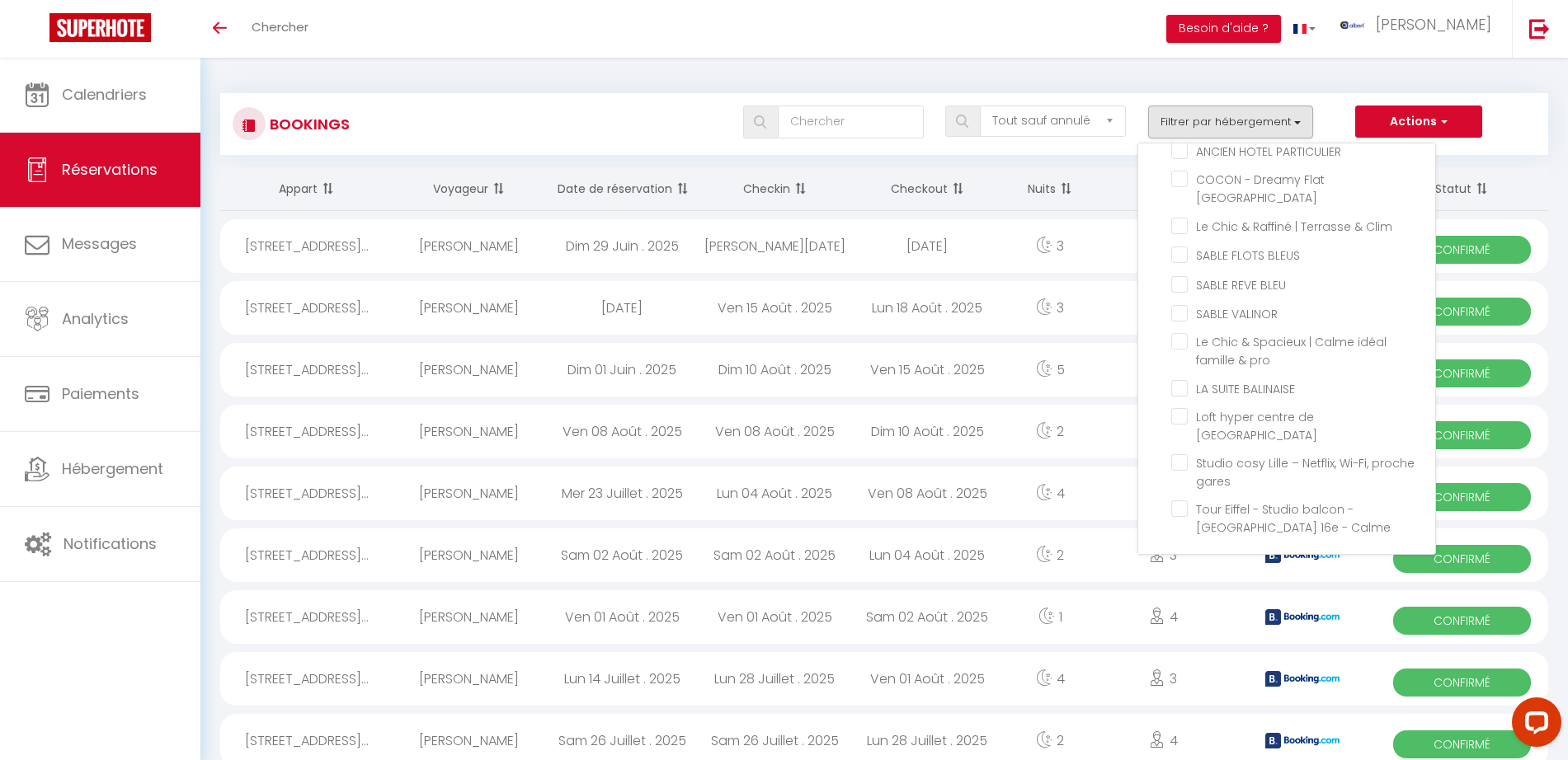
checkbox input "false"
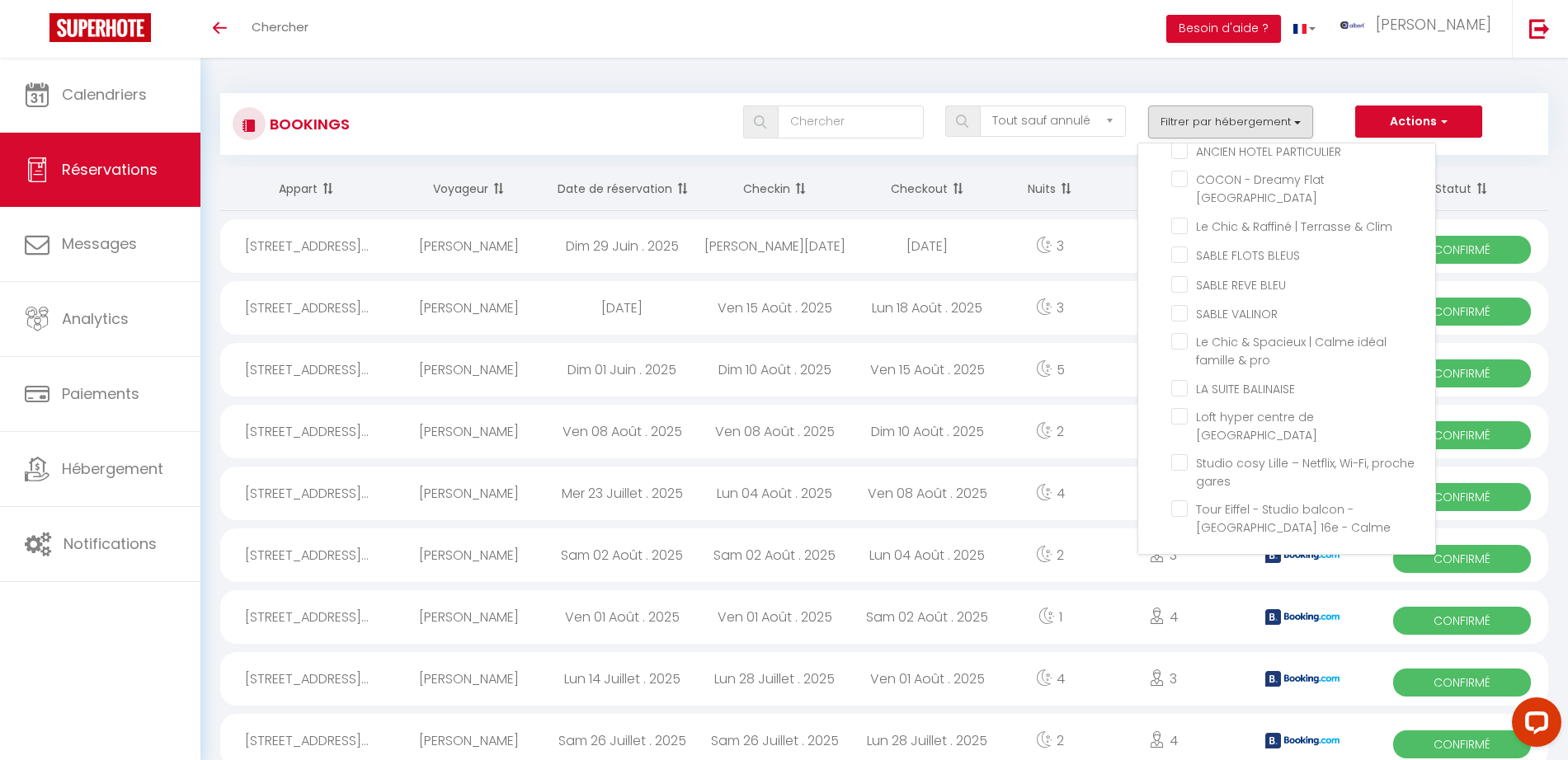
checkbox input "false"
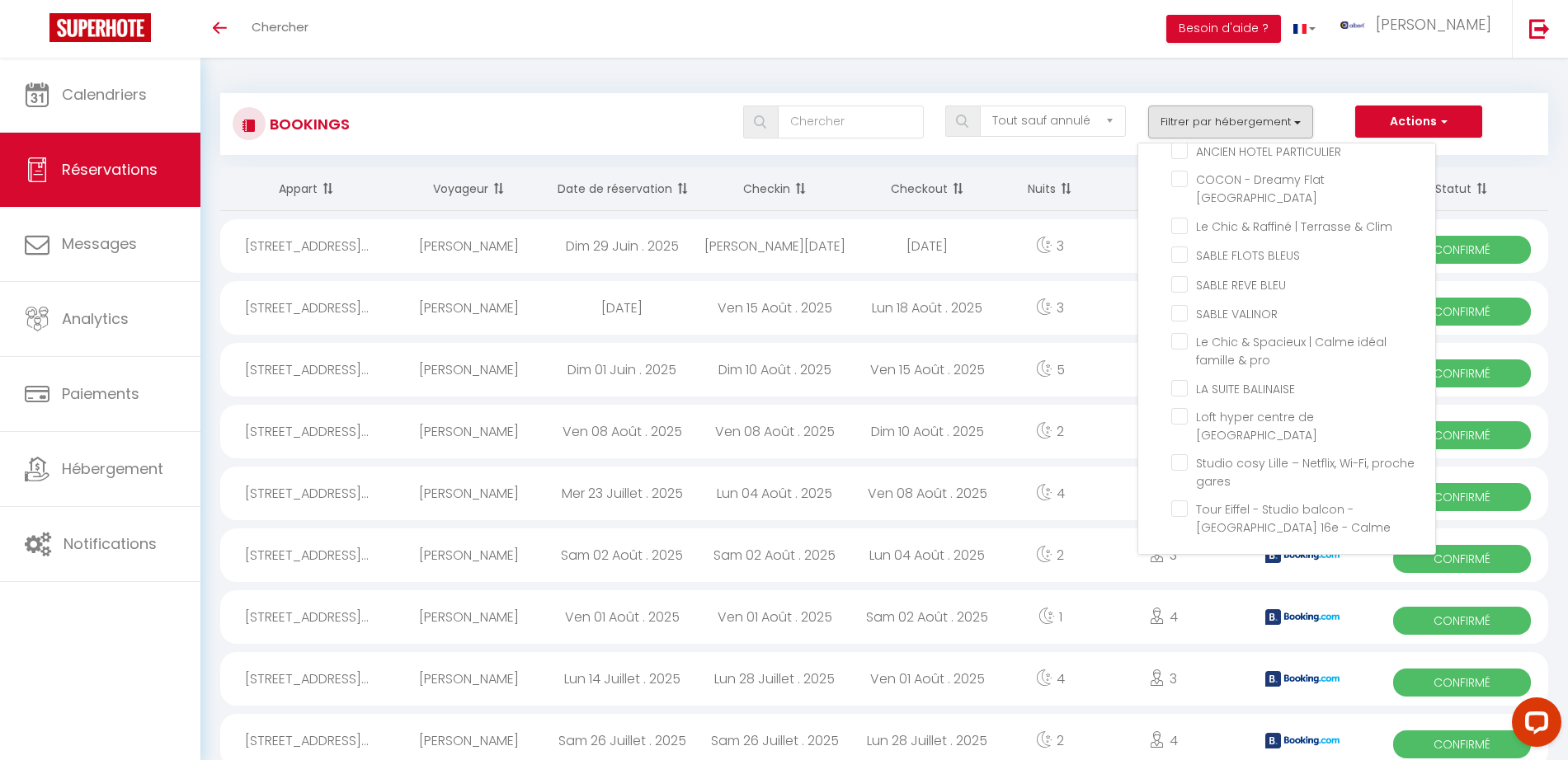
checkbox input "false"
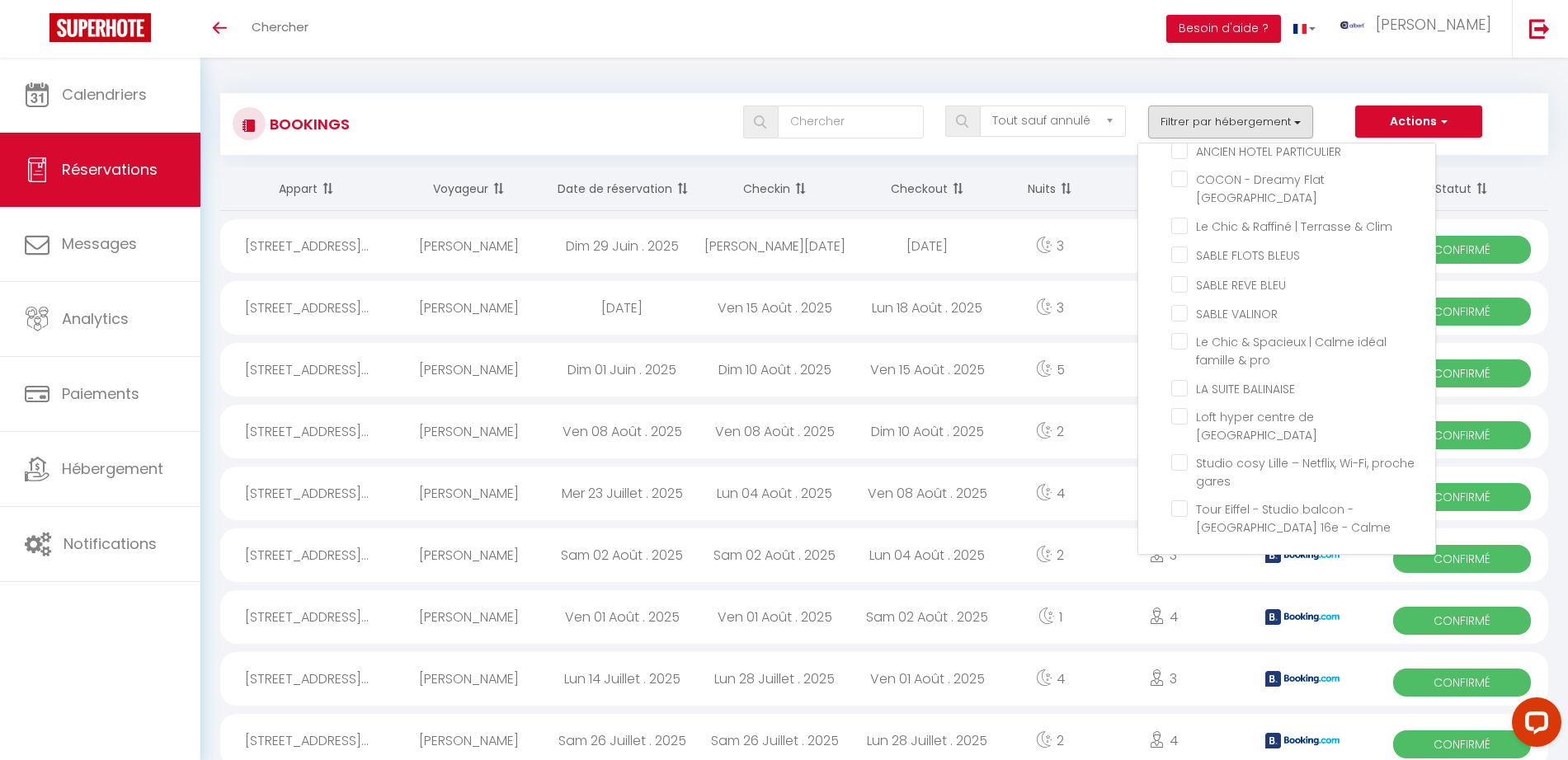
checkbox input "false"
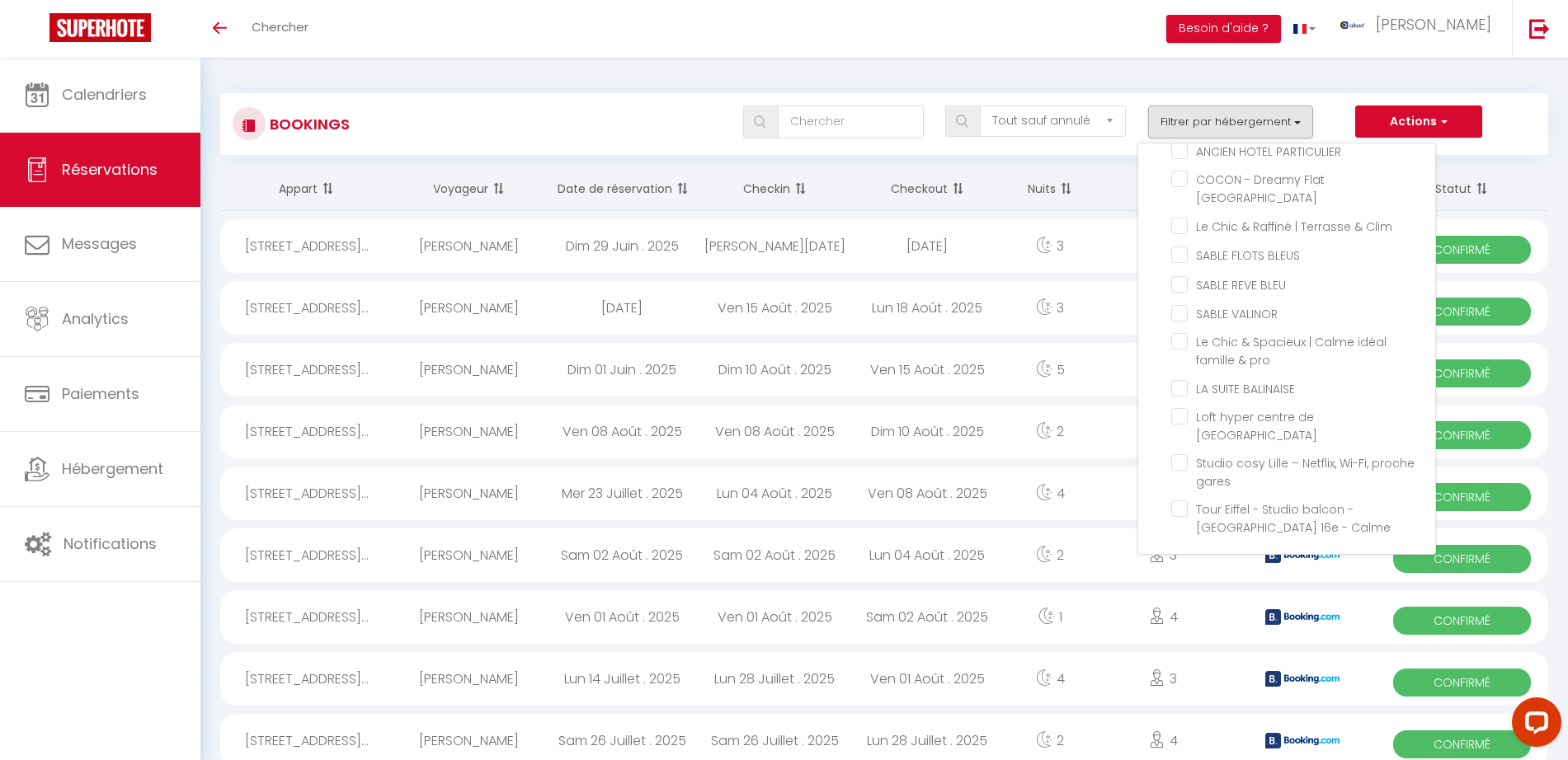
checkbox input "false"
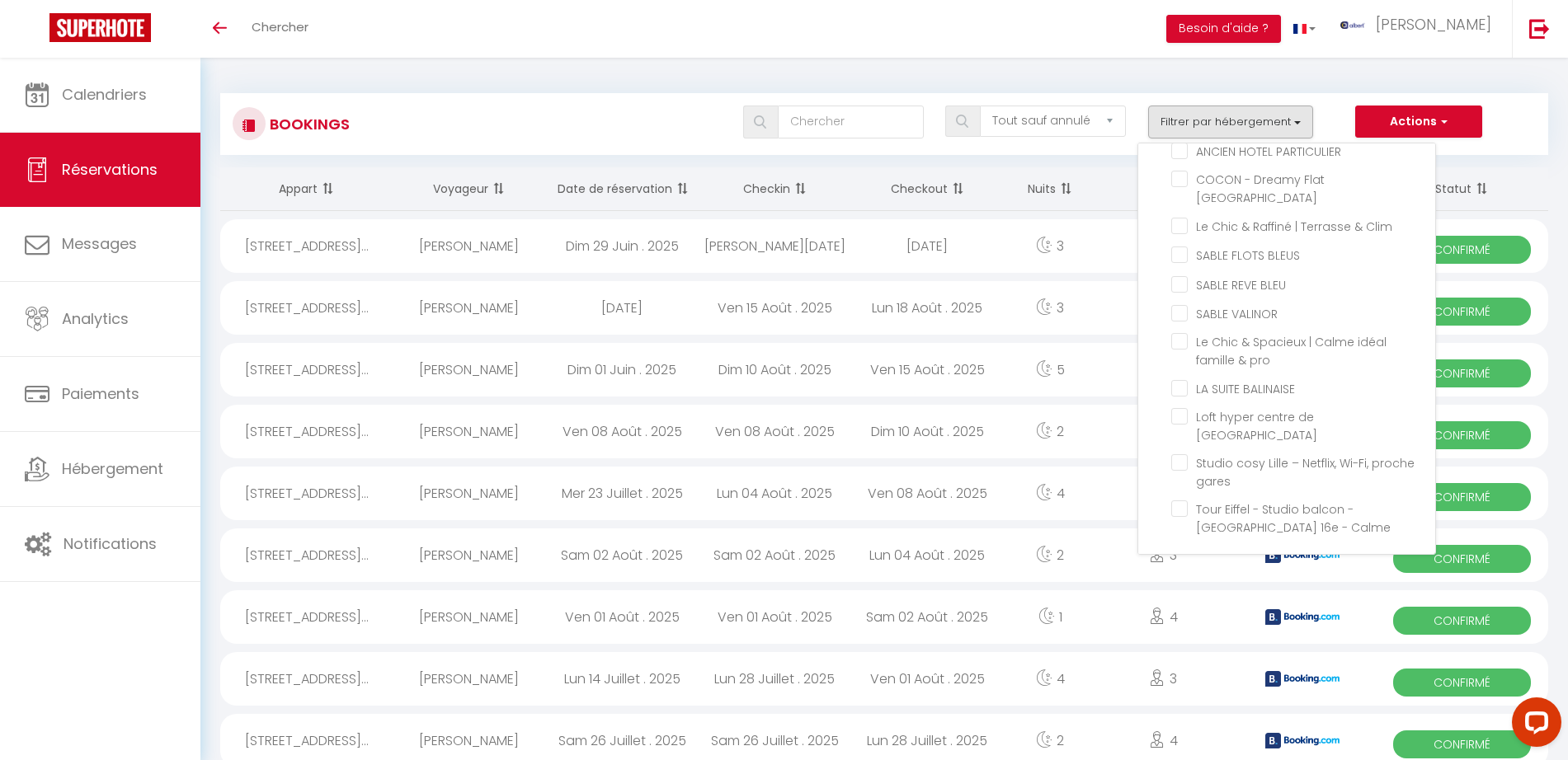
checkbox input "false"
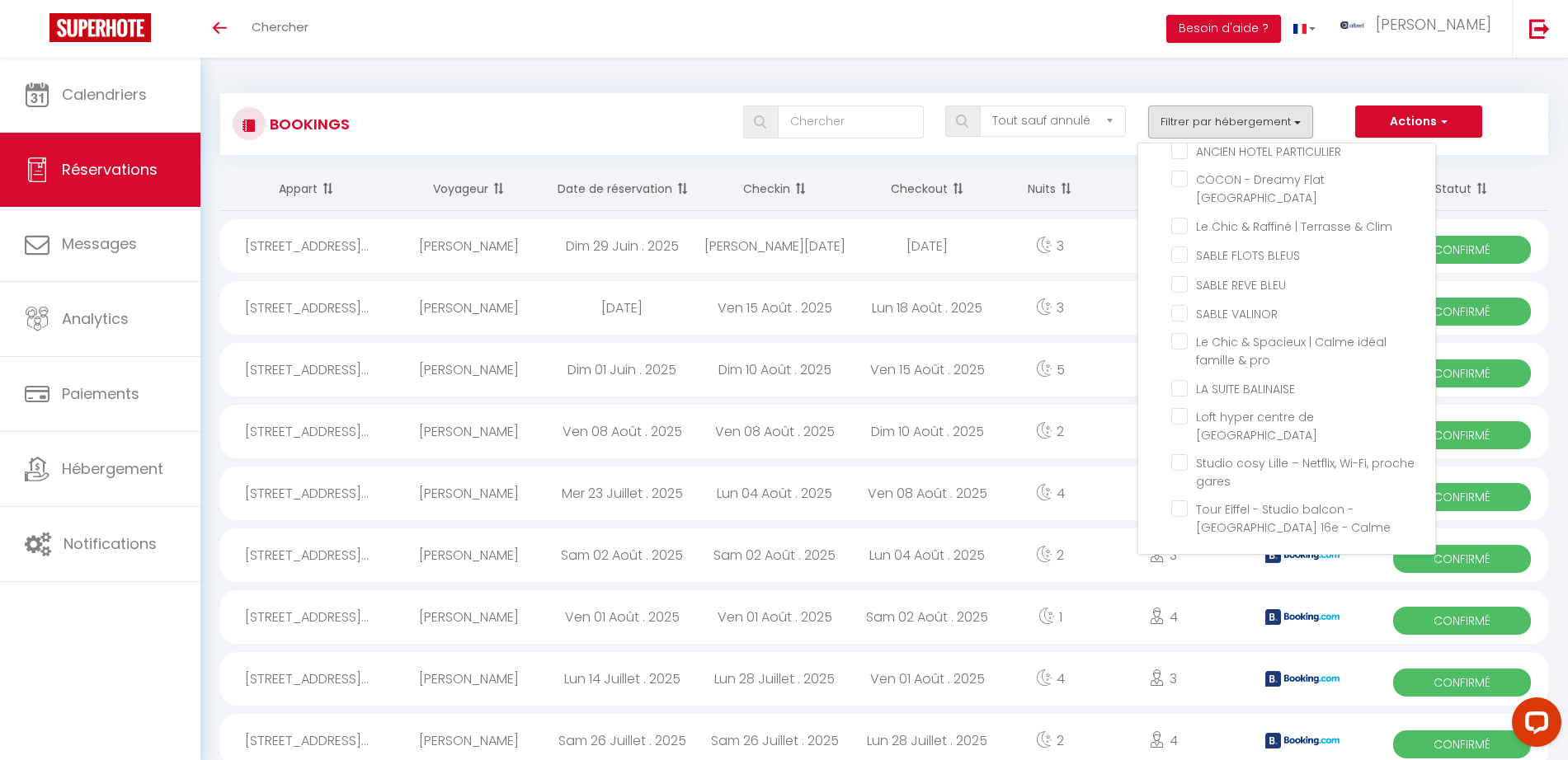
checkbox input "false"
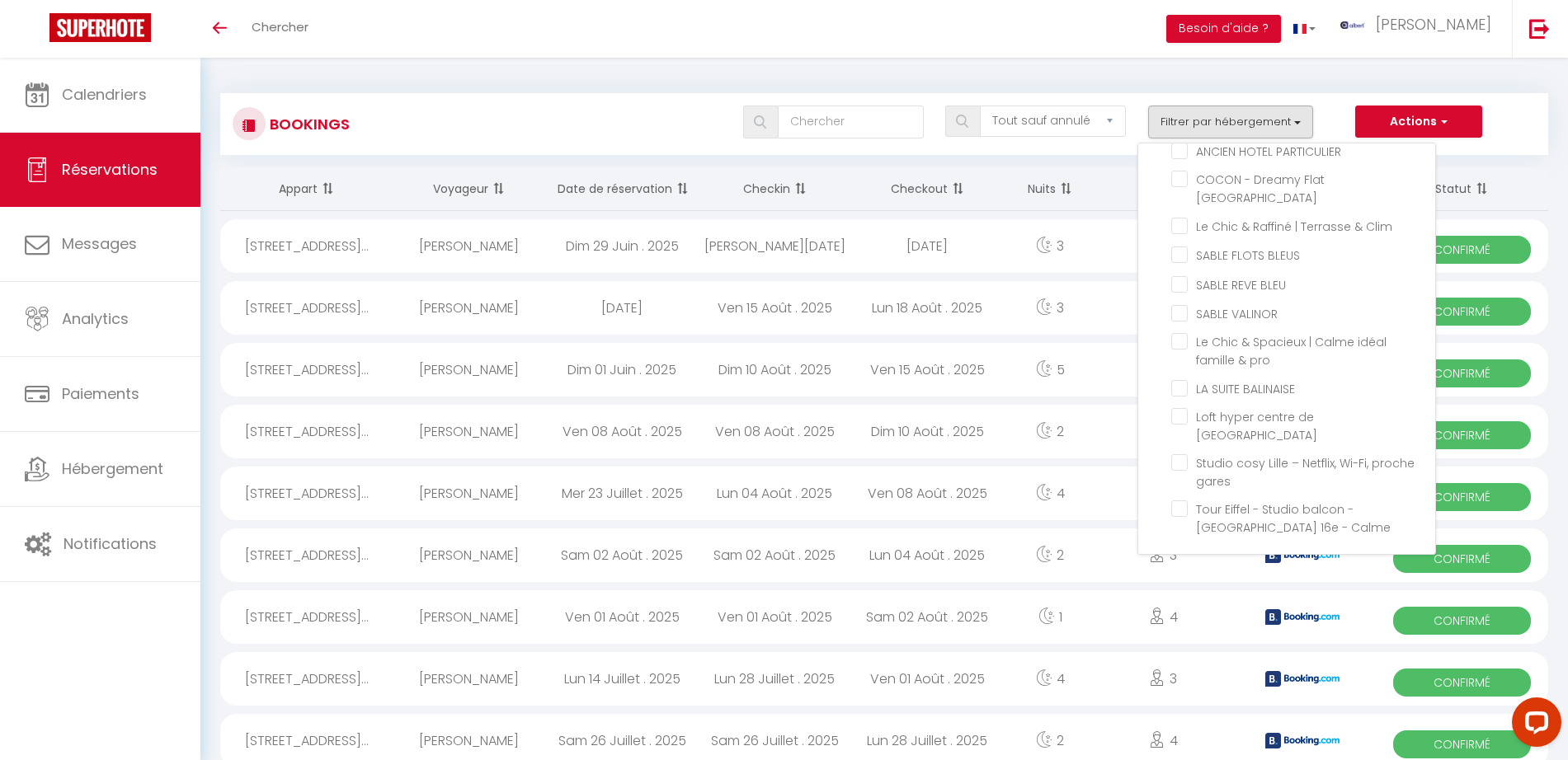
checkbox input "false"
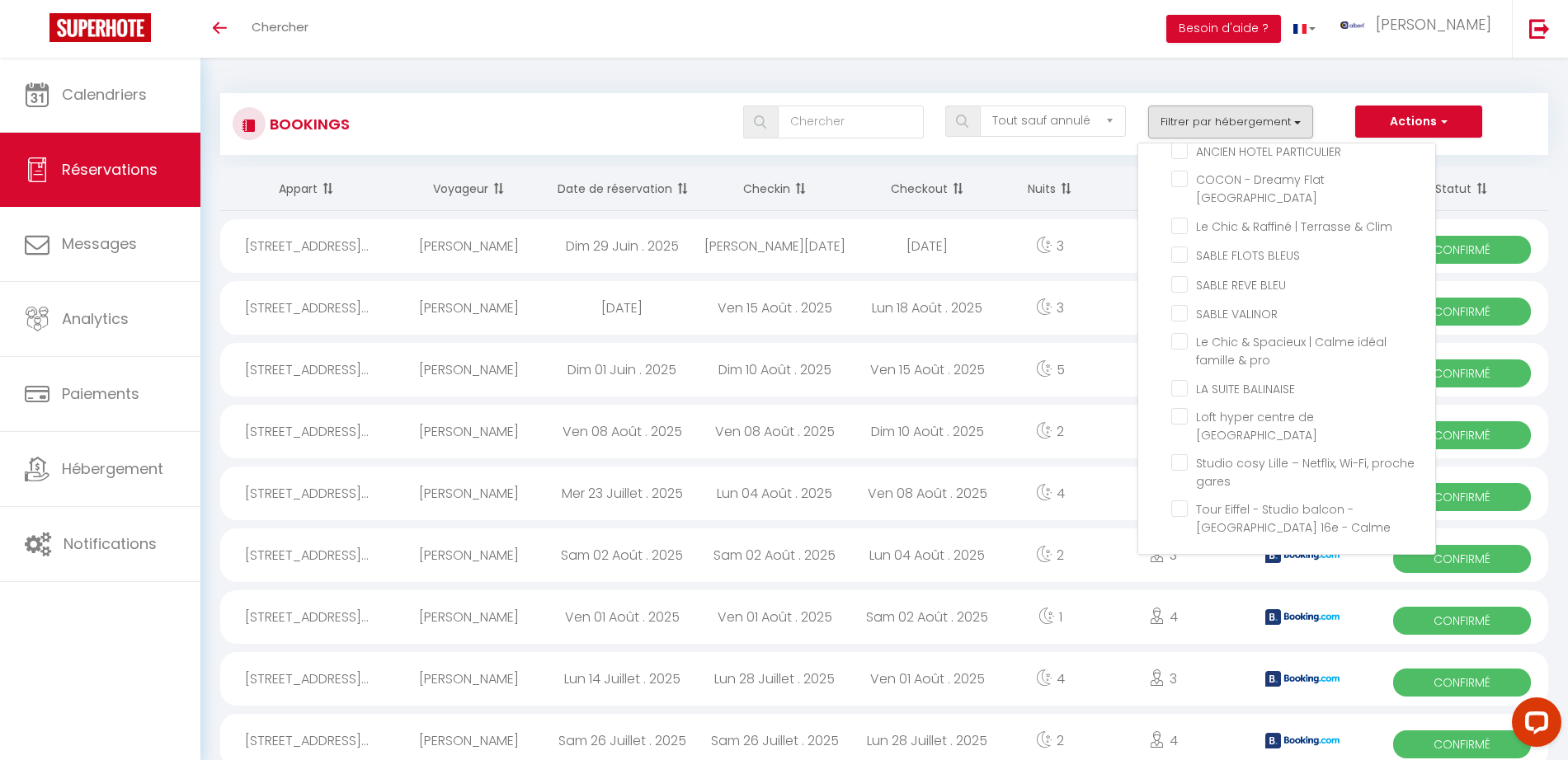
checkbox input "false"
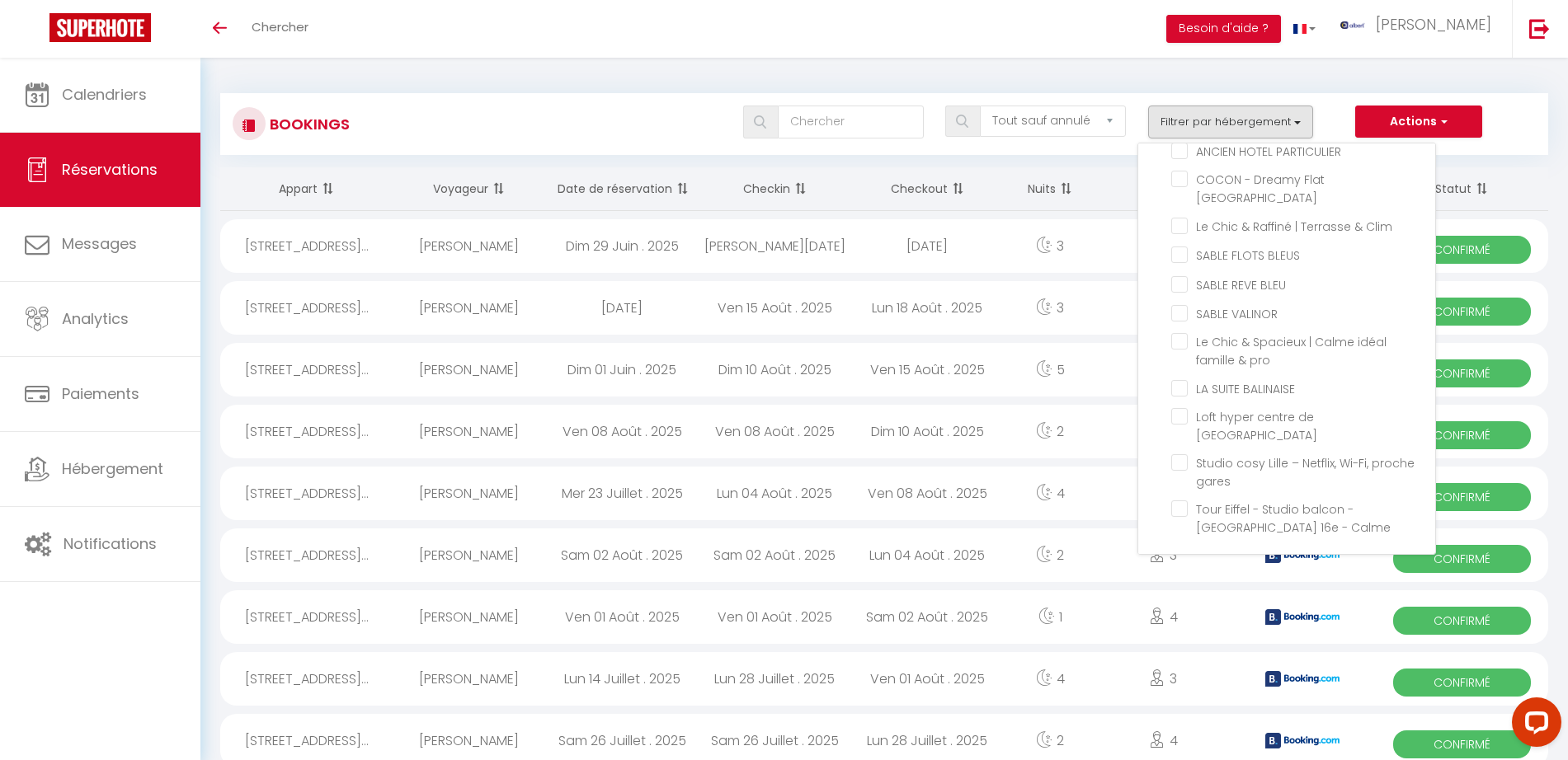
checkbox input "false"
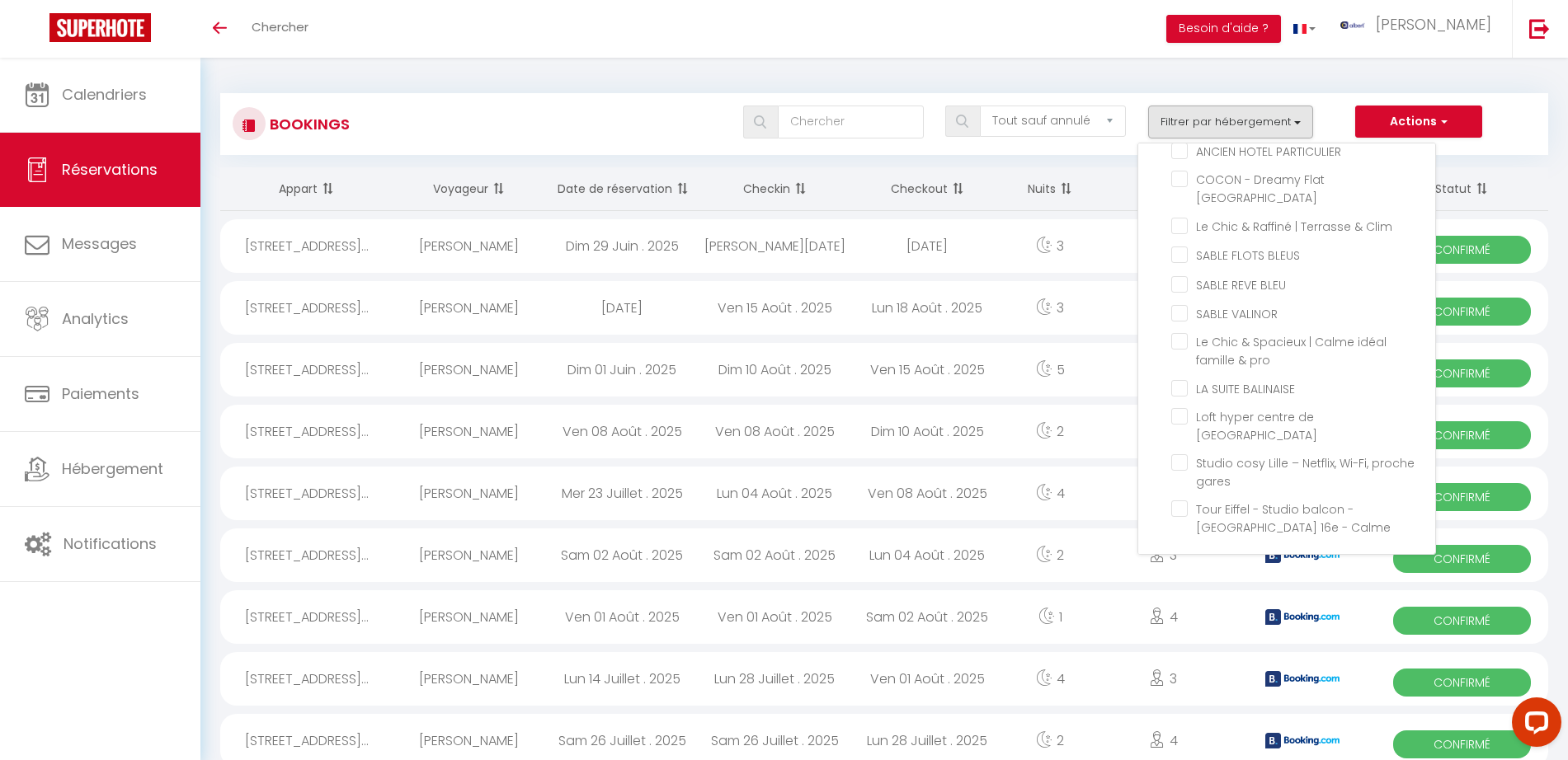
checkbox input "false"
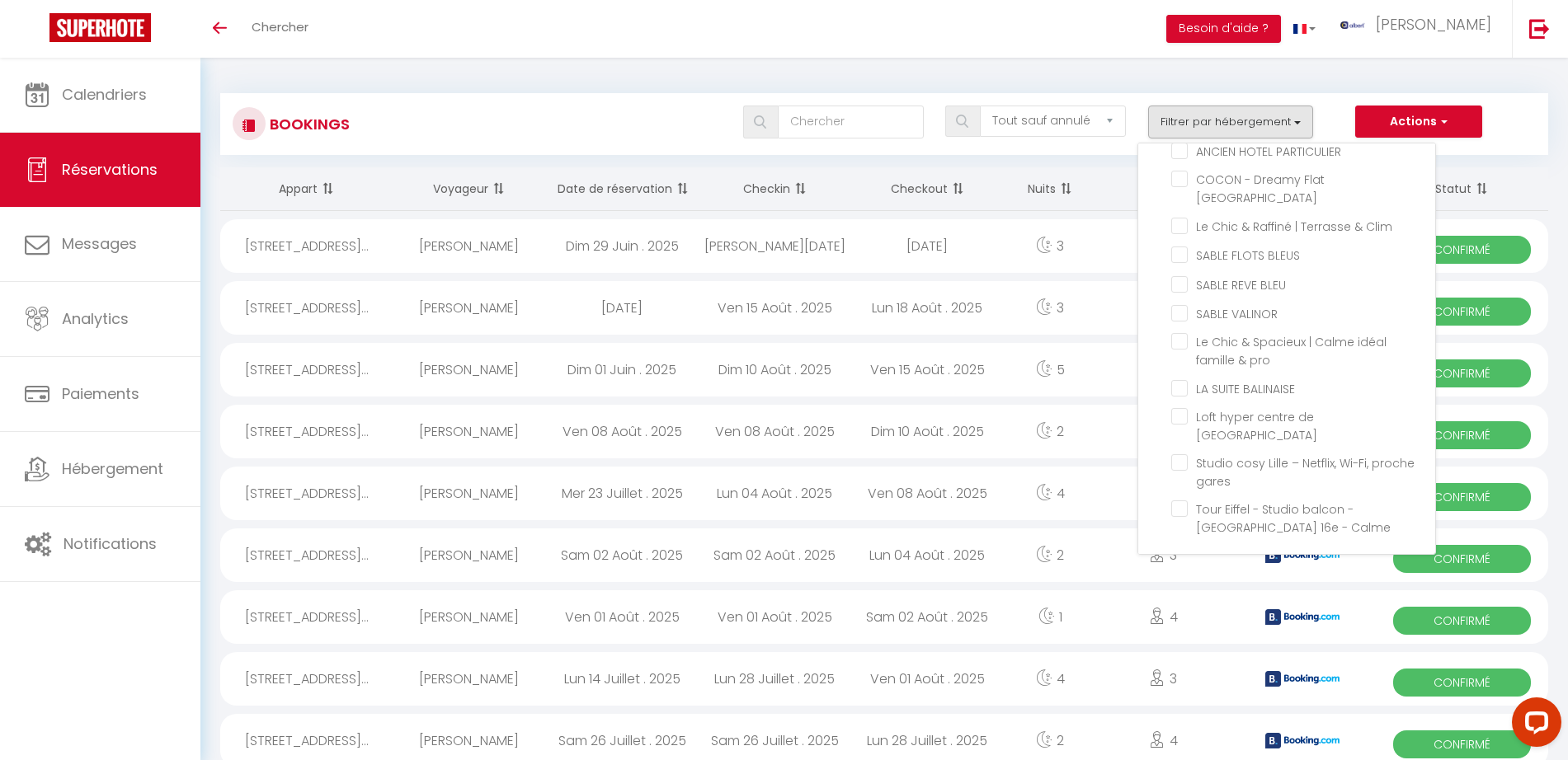
checkbox input "false"
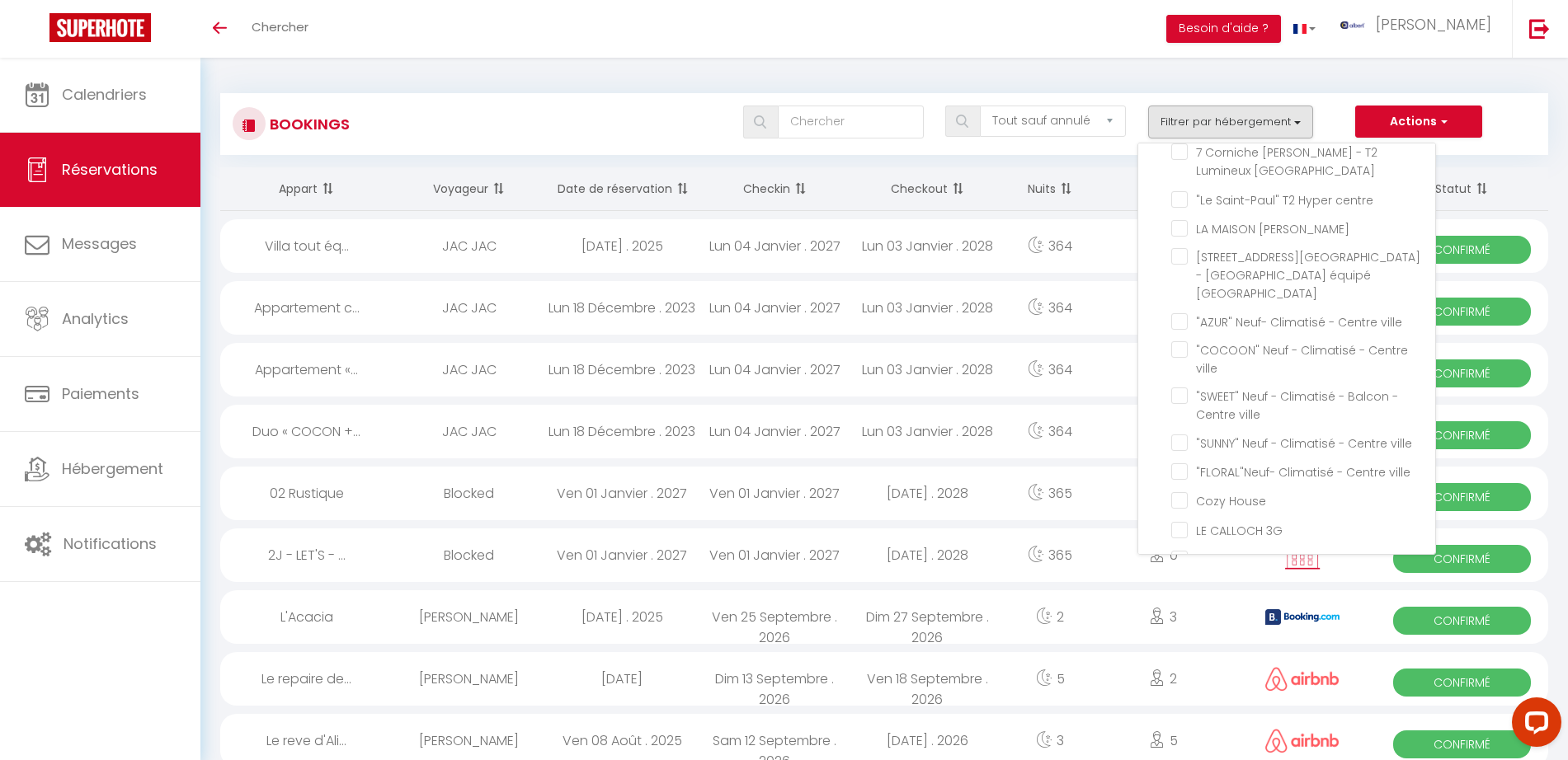
scroll to position [34230, 0]
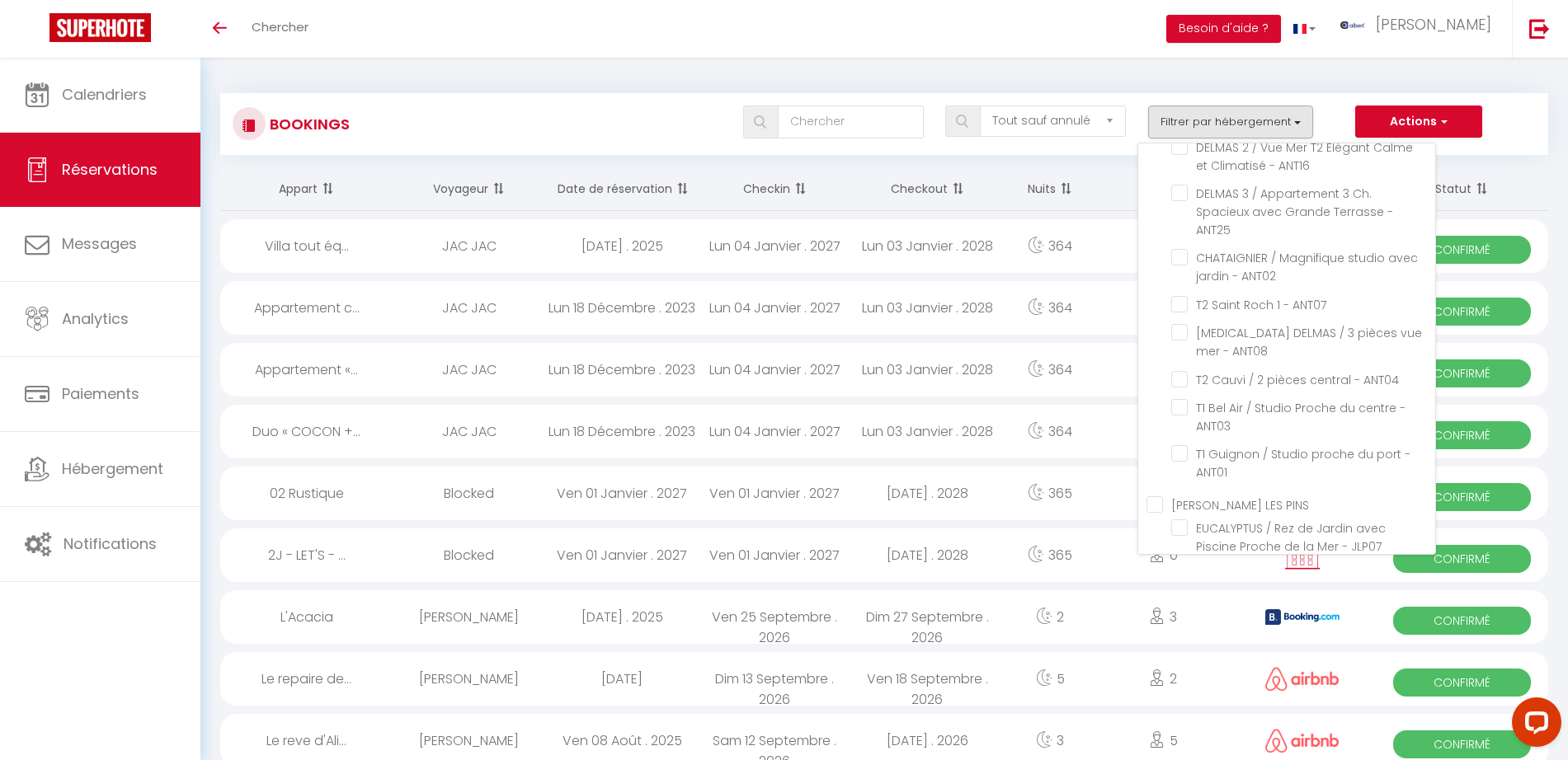
click at [1180, 63] on input "[PERSON_NAME] / T2 Loggia Piscine & Confort à [GEOGRAPHIC_DATA] - ANT22" at bounding box center [1303, 55] width 264 height 17
